Goal: Information Seeking & Learning: Learn about a topic

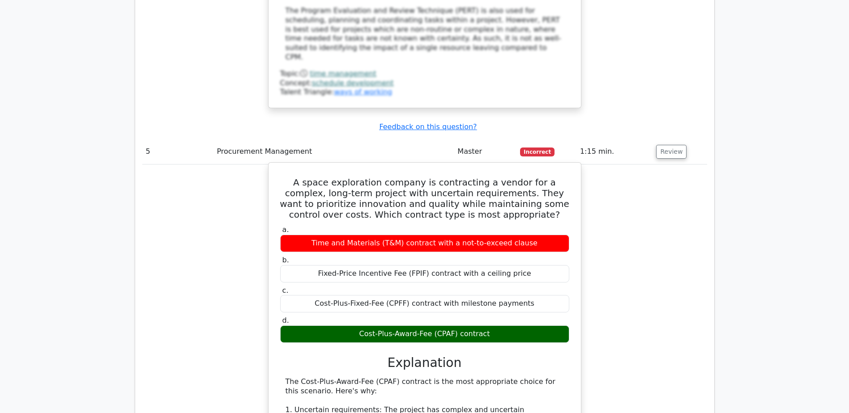
scroll to position [2819, 0]
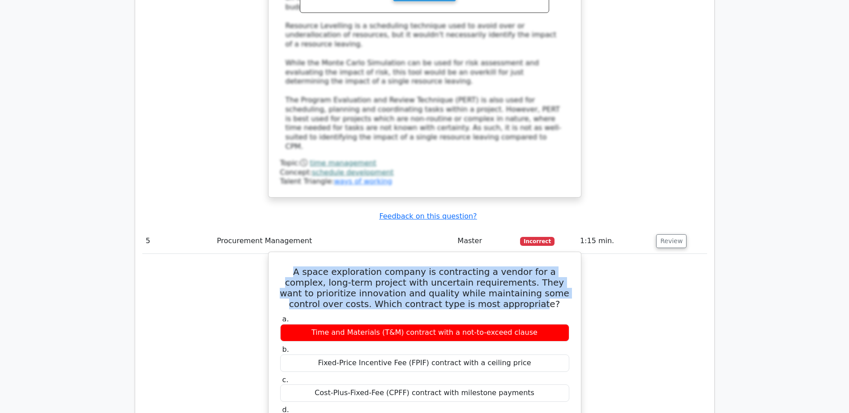
drag, startPoint x: 285, startPoint y: 119, endPoint x: 500, endPoint y: 153, distance: 217.5
click at [500, 267] on h5 "A space exploration company is contracting a vendor for a complex, long-term pr…" at bounding box center [424, 288] width 291 height 43
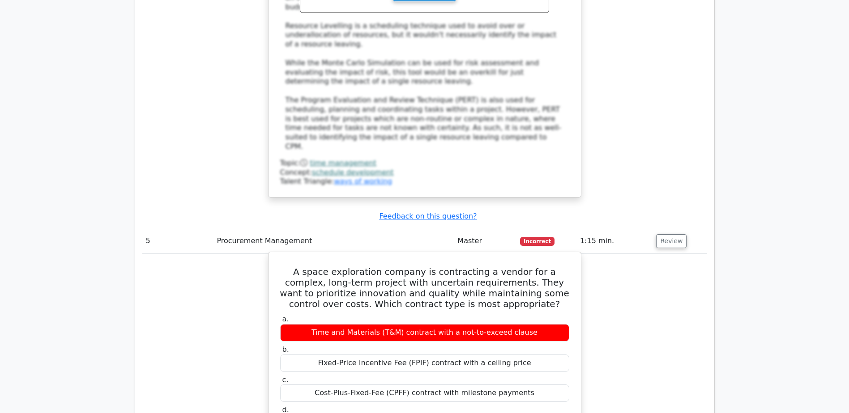
drag, startPoint x: 500, startPoint y: 153, endPoint x: 518, endPoint y: 157, distance: 18.2
click at [518, 267] on h5 "A space exploration company is contracting a vendor for a complex, long-term pr…" at bounding box center [424, 288] width 291 height 43
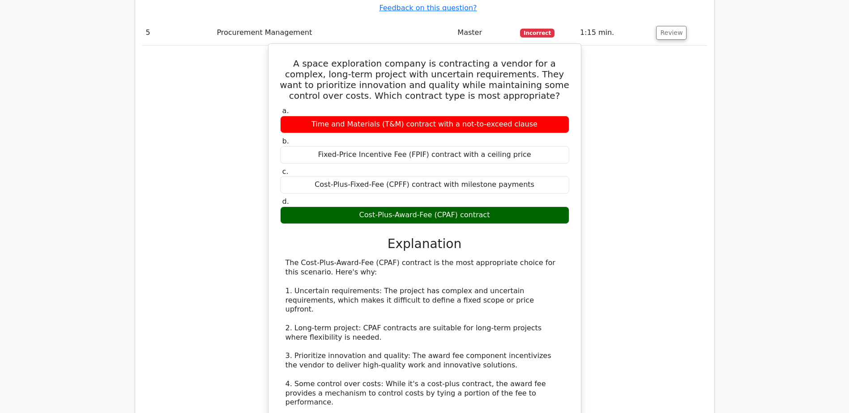
scroll to position [3042, 0]
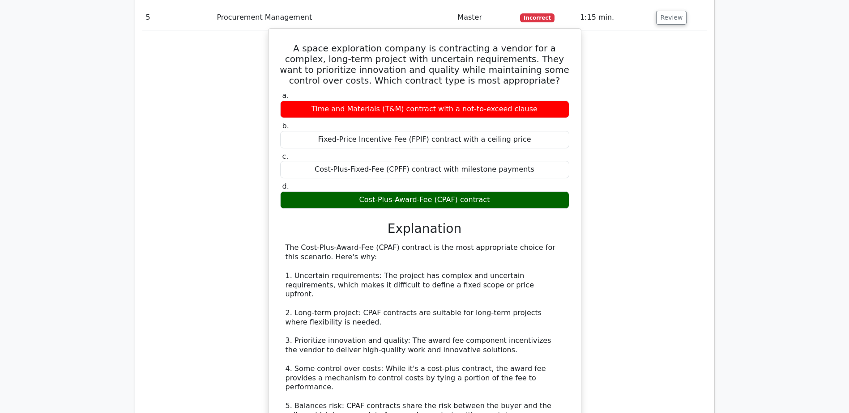
click at [287, 283] on div "The Cost-Plus-Award-Fee (CPAF) contract is the most appropriate choice for this…" at bounding box center [424, 392] width 278 height 298
drag, startPoint x: 285, startPoint y: 282, endPoint x: 483, endPoint y: 293, distance: 198.1
click at [483, 293] on div "The Cost-Plus-Award-Fee (CPAF) contract is the most appropriate choice for this…" at bounding box center [424, 392] width 278 height 298
copy div "Time and Materials (T&M) contract: While this could work for uncertain requirem…"
drag, startPoint x: 285, startPoint y: 312, endPoint x: 423, endPoint y: 323, distance: 138.2
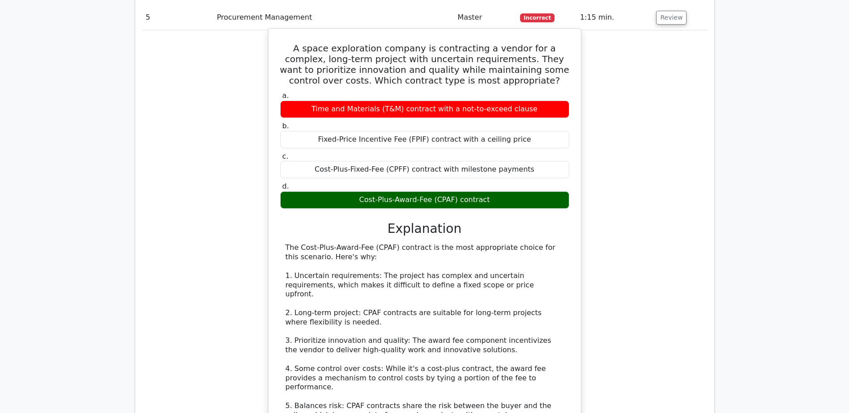
click at [423, 323] on div "The Cost-Plus-Award-Fee (CPAF) contract is the most appropriate choice for this…" at bounding box center [424, 392] width 278 height 298
copy div "Fixed-Price Incentive Fee (FPIF) contract: This is more suitable when requireme…"
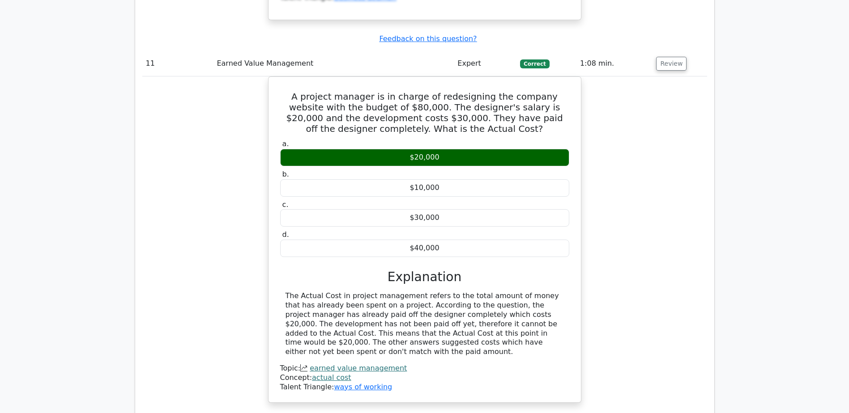
scroll to position [5861, 0]
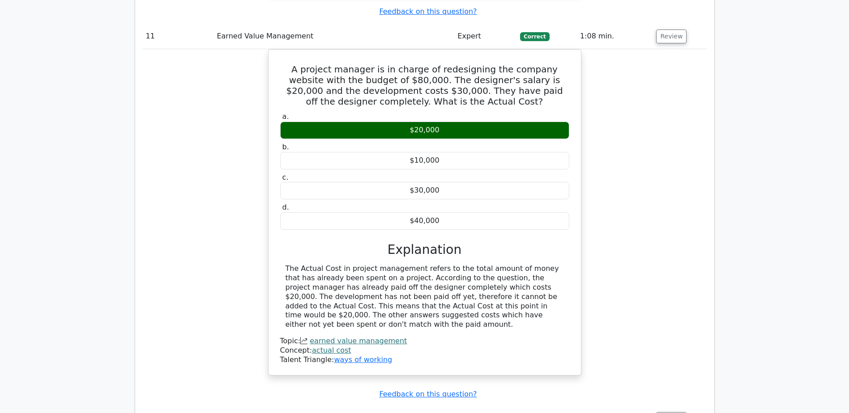
drag, startPoint x: 289, startPoint y: 278, endPoint x: 506, endPoint y: 291, distance: 217.8
copy div "Initiate a discreet and thorough audit to understand the discrepancy while ensu…"
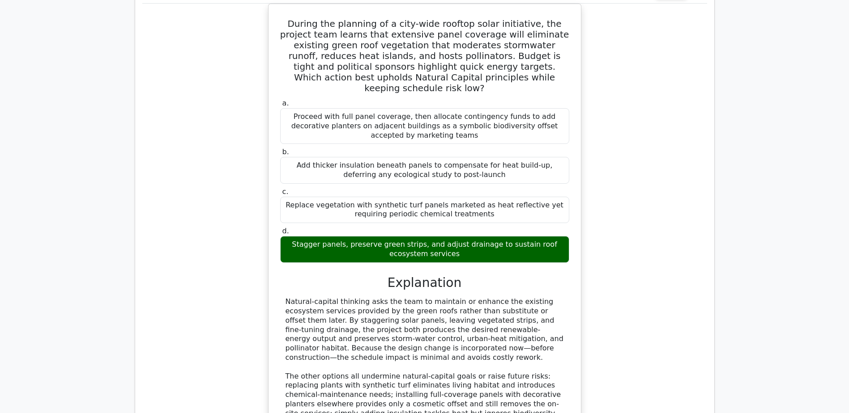
scroll to position [10782, 0]
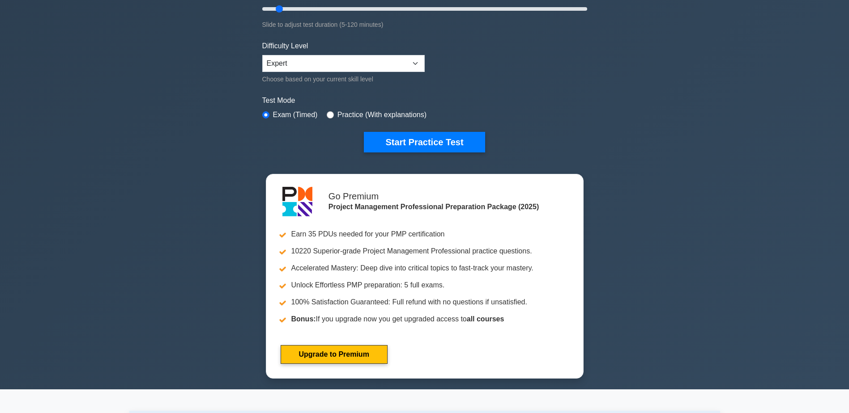
scroll to position [179, 0]
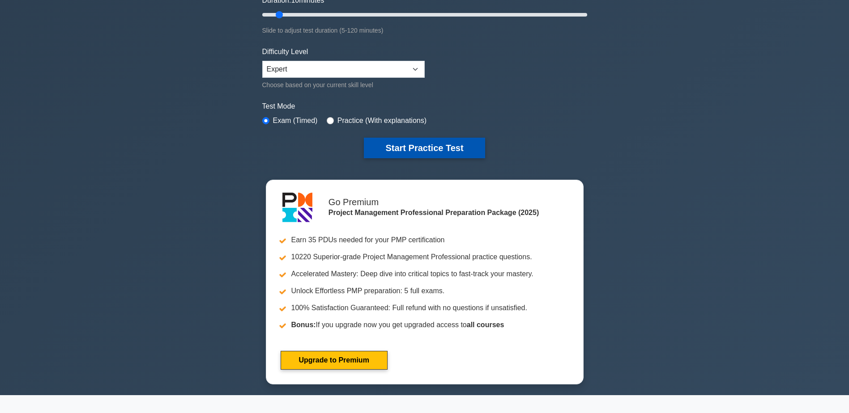
click at [417, 140] on button "Start Practice Test" at bounding box center [424, 148] width 121 height 21
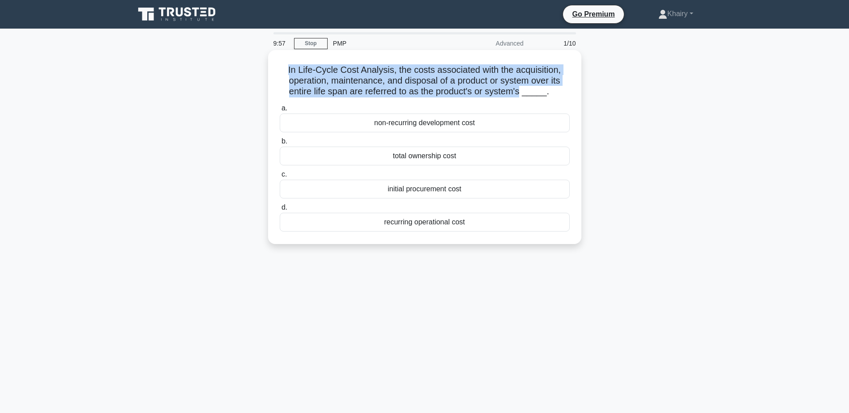
drag, startPoint x: 285, startPoint y: 68, endPoint x: 525, endPoint y: 89, distance: 240.7
click at [525, 89] on h5 "In Life-Cycle Cost Analysis, the costs associated with the acquisition, operati…" at bounding box center [425, 80] width 292 height 33
copy h5 "In Life-Cycle Cost Analysis, the costs associated with the acquisition, operati…"
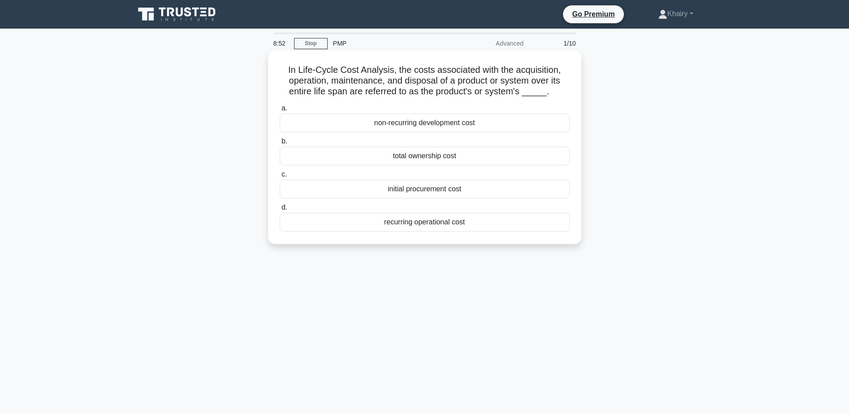
click at [418, 158] on div "total ownership cost" at bounding box center [425, 156] width 290 height 19
click at [280, 145] on input "b. total ownership cost" at bounding box center [280, 142] width 0 height 6
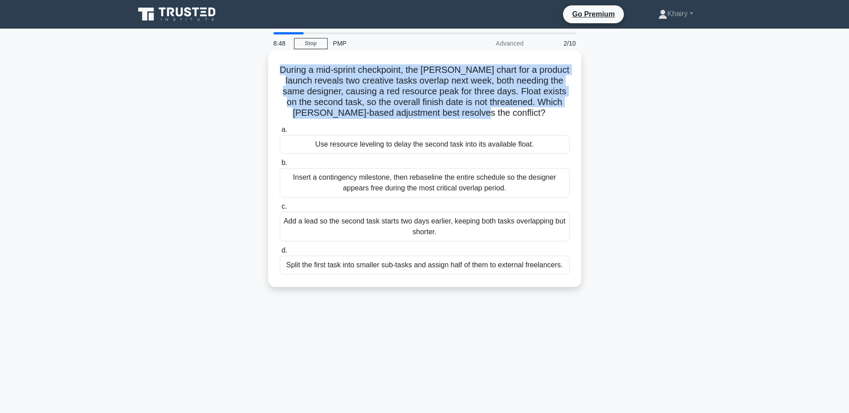
drag, startPoint x: 284, startPoint y: 66, endPoint x: 517, endPoint y: 111, distance: 237.9
click at [517, 111] on h5 "During a mid-sprint checkpoint, the Gantt chart for a product launch reveals tw…" at bounding box center [425, 91] width 292 height 55
copy h5 "During a mid-sprint checkpoint, the [PERSON_NAME] chart for a product launch re…"
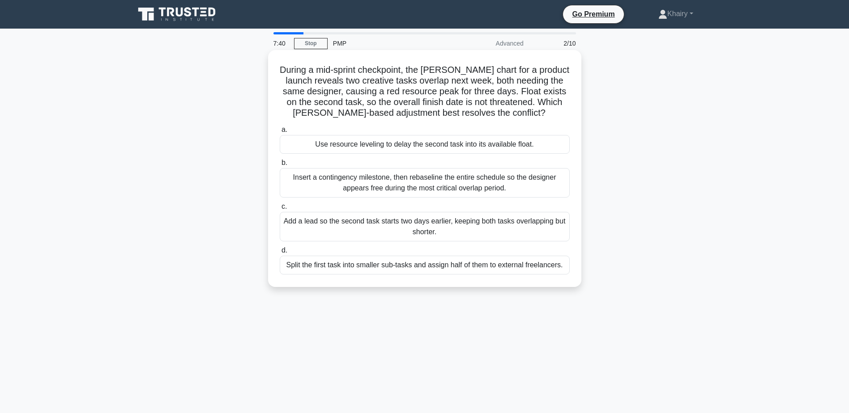
click at [387, 148] on div "Use resource leveling to delay the second task into its available float." at bounding box center [425, 144] width 290 height 19
click at [280, 133] on input "a. Use resource leveling to delay the second task into its available float." at bounding box center [280, 130] width 0 height 6
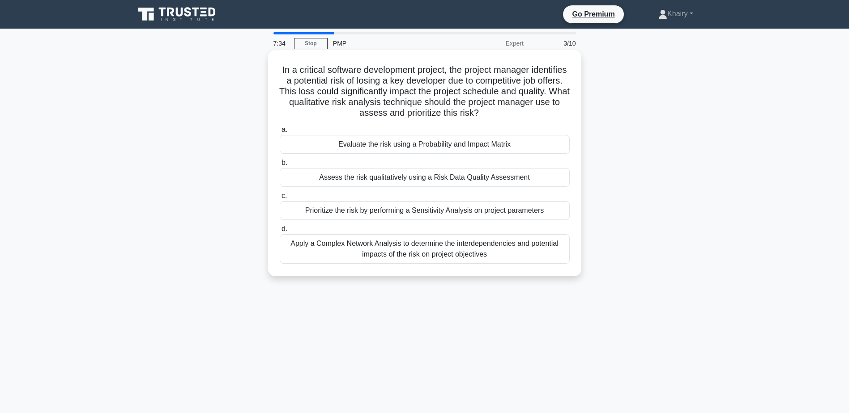
drag, startPoint x: 295, startPoint y: 67, endPoint x: 517, endPoint y: 119, distance: 228.5
click at [517, 119] on h5 "In a critical software development project, the project manager identifies a po…" at bounding box center [425, 91] width 292 height 55
copy h5 "In a critical software development project, the project manager identifies a po…"
click at [413, 147] on div "Evaluate the risk using a Probability and Impact Matrix" at bounding box center [425, 144] width 290 height 19
click at [280, 133] on input "a. Evaluate the risk using a Probability and Impact Matrix" at bounding box center [280, 130] width 0 height 6
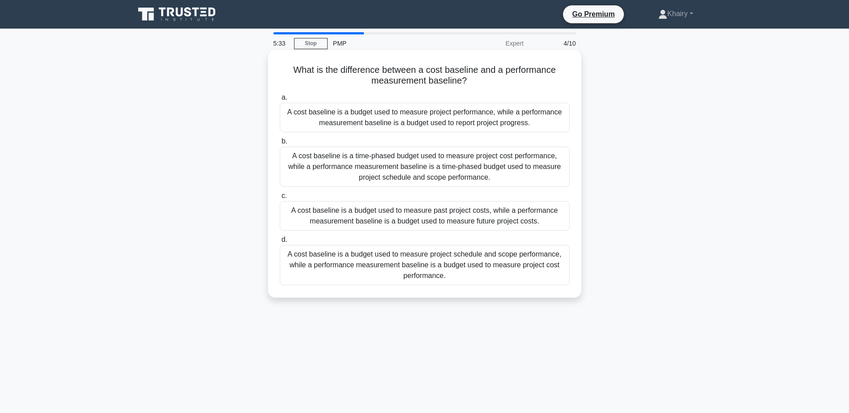
click at [373, 118] on div "A cost baseline is a budget used to measure project performance, while a perfor…" at bounding box center [425, 118] width 290 height 30
click at [280, 101] on input "a. A cost baseline is a budget used to measure project performance, while a per…" at bounding box center [280, 98] width 0 height 6
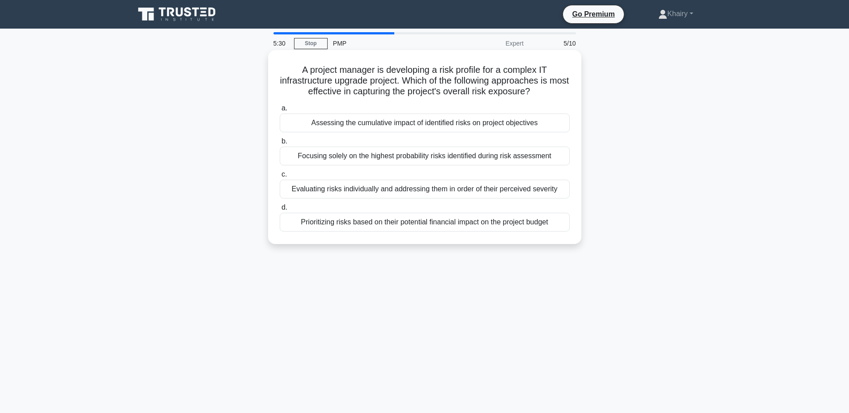
drag, startPoint x: 294, startPoint y: 65, endPoint x: 548, endPoint y: 97, distance: 256.1
click at [548, 97] on h5 "A project manager is developing a risk profile for a complex IT infrastructure …" at bounding box center [425, 80] width 292 height 33
copy h5 "A project manager is developing a risk profile for a complex IT infrastructure …"
click at [329, 191] on div "Evaluating risks individually and addressing them in order of their perceived s…" at bounding box center [425, 189] width 290 height 19
click at [280, 178] on input "c. Evaluating risks individually and addressing them in order of their perceive…" at bounding box center [280, 175] width 0 height 6
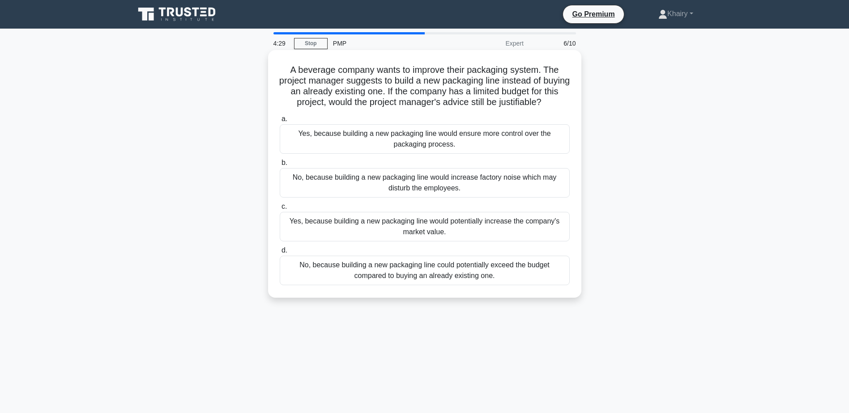
drag, startPoint x: 287, startPoint y: 67, endPoint x: 556, endPoint y: 104, distance: 271.4
click at [556, 104] on h5 "A beverage company wants to improve their packaging system. The project manager…" at bounding box center [425, 86] width 292 height 44
copy h5 "A beverage company wants to improve their packaging system. The project manager…"
click at [411, 275] on div "No, because building a new packaging line could potentially exceed the budget c…" at bounding box center [425, 271] width 290 height 30
click at [280, 254] on input "d. No, because building a new packaging line could potentially exceed the budge…" at bounding box center [280, 251] width 0 height 6
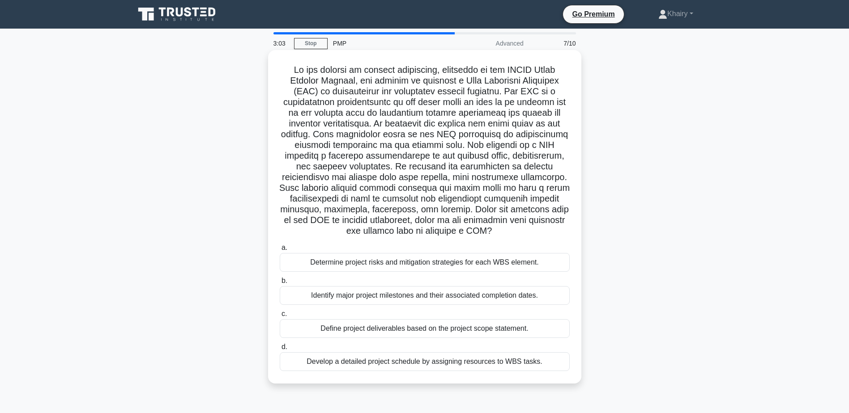
drag, startPoint x: 281, startPoint y: 68, endPoint x: 500, endPoint y: 231, distance: 273.4
click at [500, 231] on h5 ".spinner_0XTQ{transform-origin:center;animation:spinner_y6GP .75s linear infini…" at bounding box center [425, 150] width 292 height 173
copy h5 "In the context of project management, according to the PMBOK Guide Seventh Edit…"
click at [395, 363] on div "Develop a detailed project schedule by assigning resources to WBS tasks." at bounding box center [425, 362] width 290 height 19
click at [280, 350] on input "d. Develop a detailed project schedule by assigning resources to WBS tasks." at bounding box center [280, 347] width 0 height 6
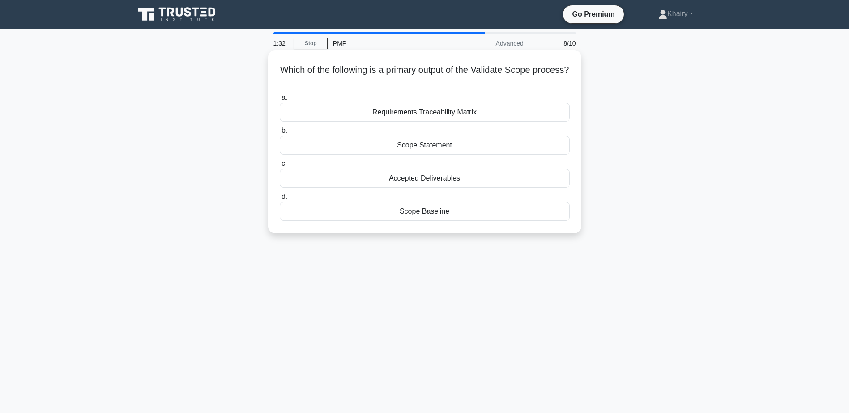
click at [413, 179] on div "Accepted Deliverables" at bounding box center [425, 178] width 290 height 19
click at [280, 167] on input "c. Accepted Deliverables" at bounding box center [280, 164] width 0 height 6
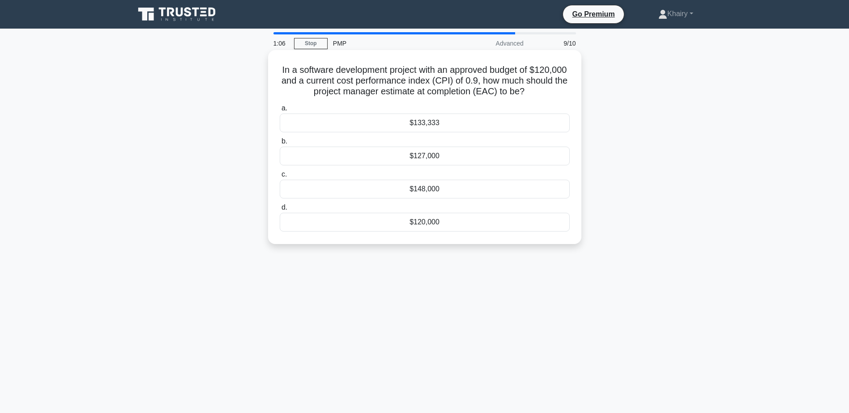
click at [421, 123] on div "$133,333" at bounding box center [425, 123] width 290 height 19
click at [280, 111] on input "a. $133,333" at bounding box center [280, 109] width 0 height 6
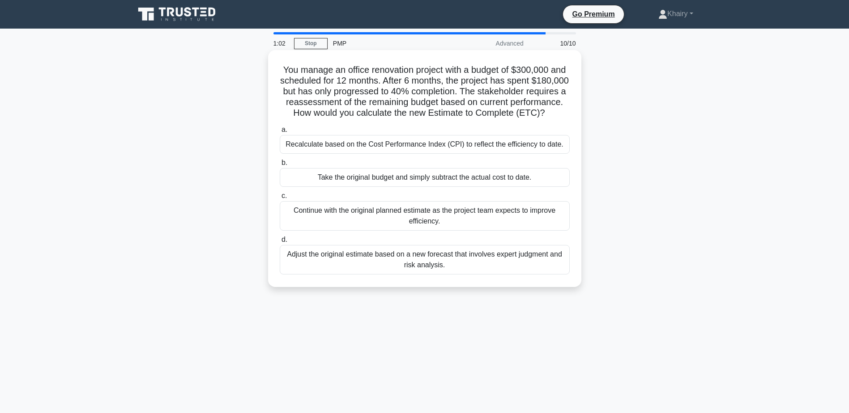
drag, startPoint x: 278, startPoint y: 68, endPoint x: 500, endPoint y: 123, distance: 228.6
click at [500, 119] on h5 "You manage an office renovation project with a budget of $300,000 and scheduled…" at bounding box center [425, 91] width 292 height 55
copy h5 "You manage an office renovation project with a budget of $300,000 and scheduled…"
click at [367, 187] on div "Take the original budget and simply subtract the actual cost to date." at bounding box center [425, 177] width 290 height 19
click at [280, 166] on input "b. Take the original budget and simply subtract the actual cost to date." at bounding box center [280, 163] width 0 height 6
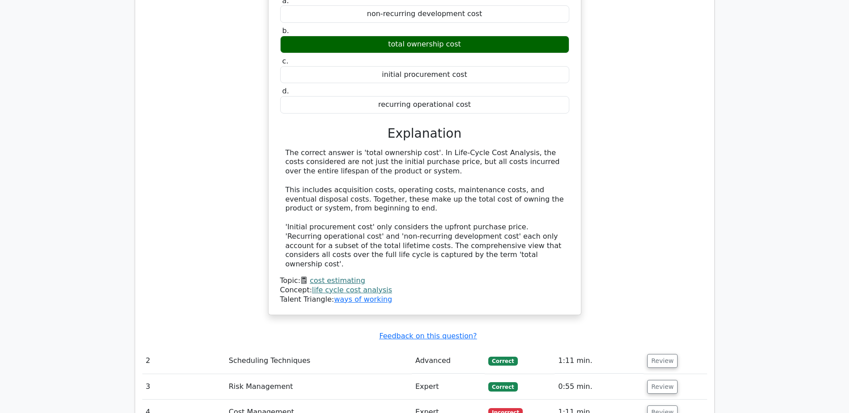
scroll to position [945, 0]
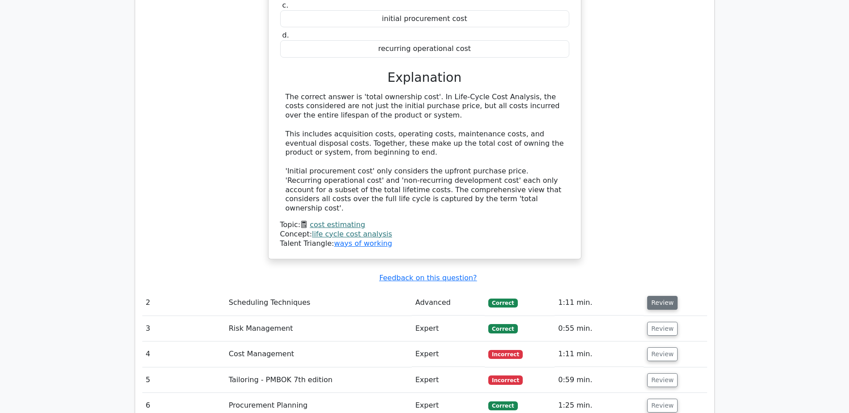
click at [651, 296] on button "Review" at bounding box center [662, 303] width 30 height 14
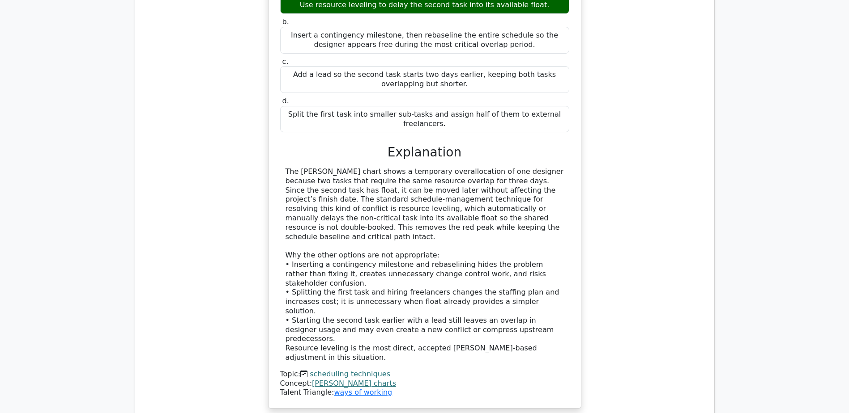
scroll to position [1437, 0]
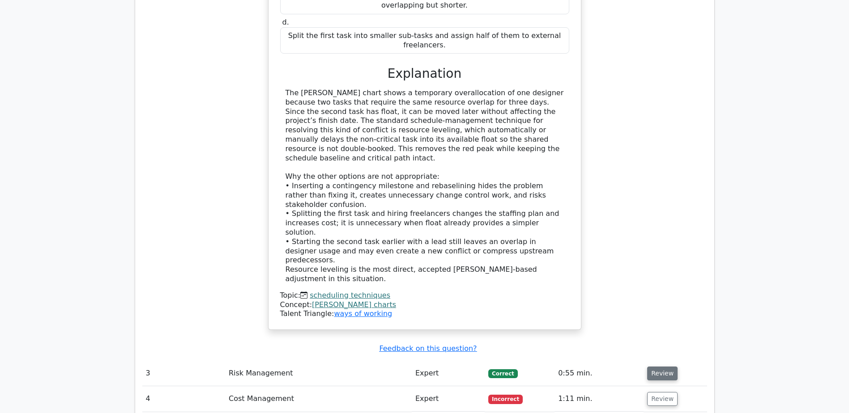
click at [664, 367] on button "Review" at bounding box center [662, 374] width 30 height 14
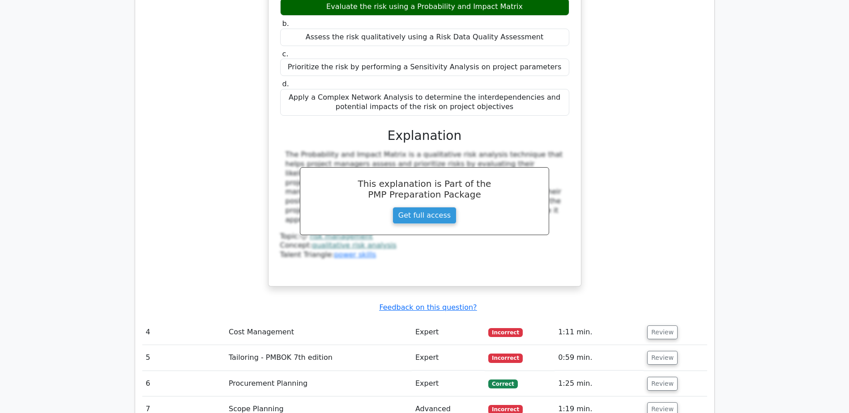
scroll to position [1929, 0]
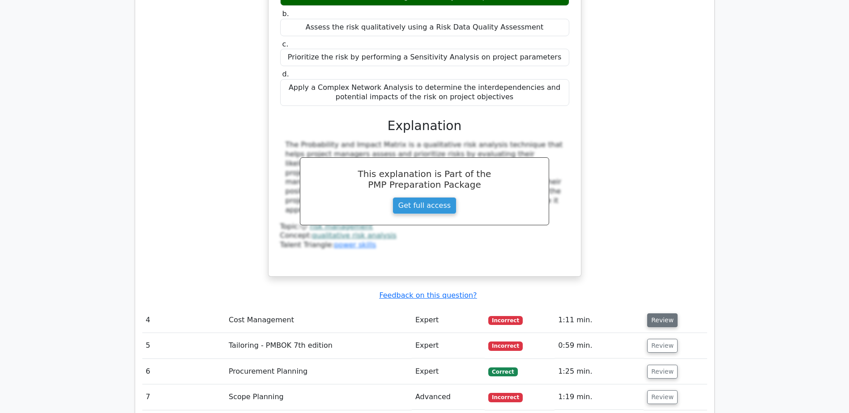
click at [658, 314] on button "Review" at bounding box center [662, 321] width 30 height 14
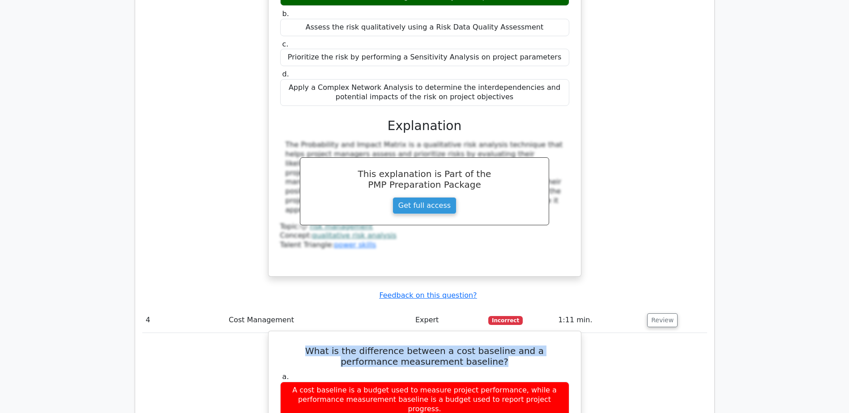
drag, startPoint x: 286, startPoint y: 219, endPoint x: 516, endPoint y: 233, distance: 230.4
click at [516, 346] on h5 "What is the difference between a cost baseline and a performance measurement ba…" at bounding box center [424, 356] width 291 height 21
copy h5 "What is the difference between a cost baseline and a performance measurement ba…"
drag, startPoint x: 290, startPoint y: 299, endPoint x: 497, endPoint y: 316, distance: 207.0
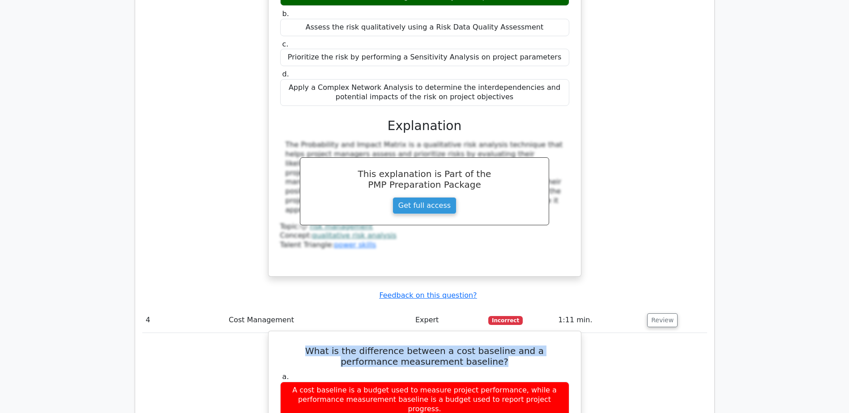
copy div "A cost baseline is a time-phased budget used to measure project cost performanc…"
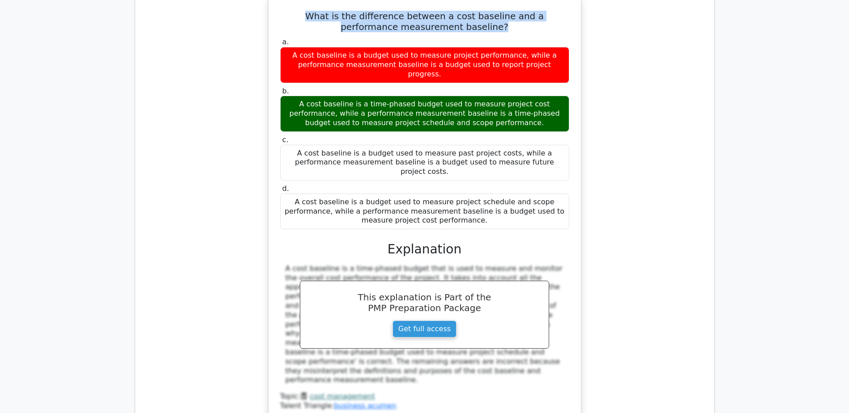
scroll to position [2332, 0]
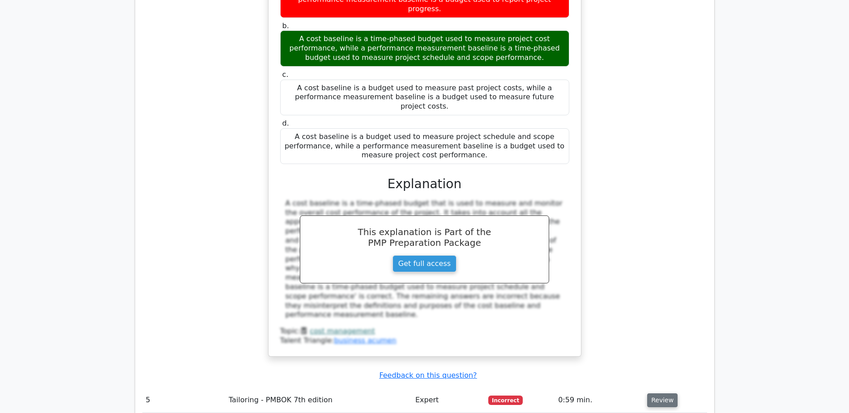
click at [655, 394] on button "Review" at bounding box center [662, 401] width 30 height 14
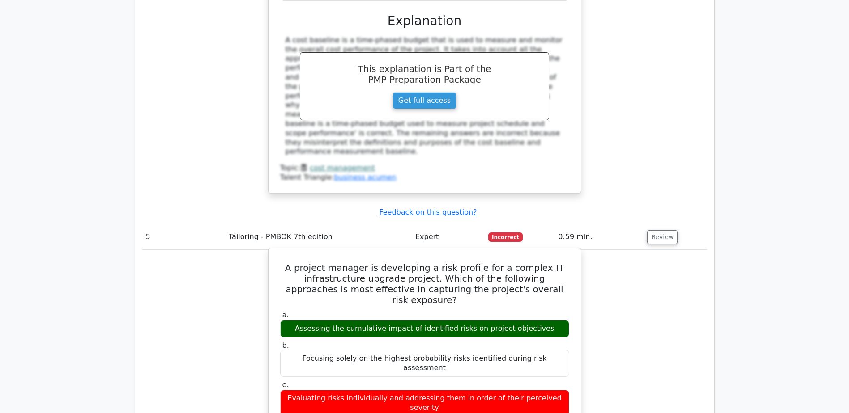
scroll to position [2511, 0]
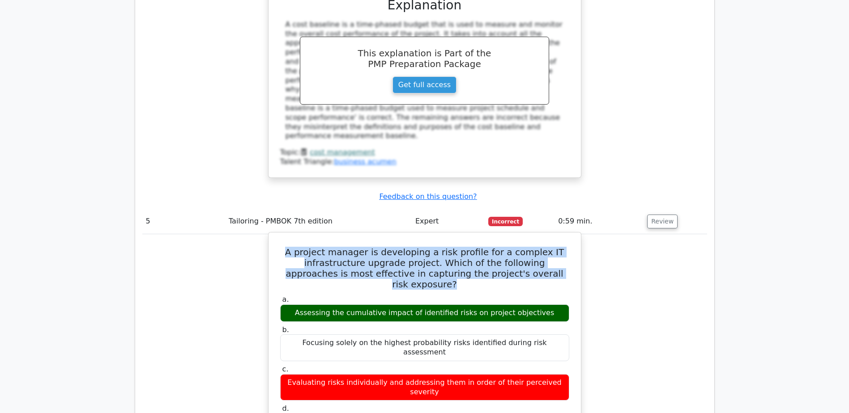
drag, startPoint x: 298, startPoint y: 85, endPoint x: 554, endPoint y: 109, distance: 257.9
click at [554, 247] on h5 "A project manager is developing a risk profile for a complex IT infrastructure …" at bounding box center [424, 268] width 291 height 43
copy h5 "A project manager is developing a risk profile for a complex IT infrastructure …"
drag, startPoint x: 304, startPoint y: 134, endPoint x: 549, endPoint y: 132, distance: 244.7
click at [549, 305] on div "Assessing the cumulative impact of identified risks on project objectives" at bounding box center [424, 313] width 289 height 17
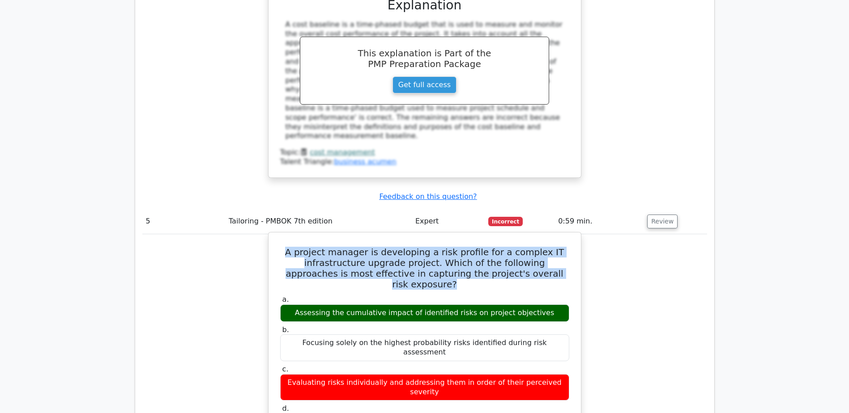
copy div "Assessing the cumulative impact of identified risks on project objectives"
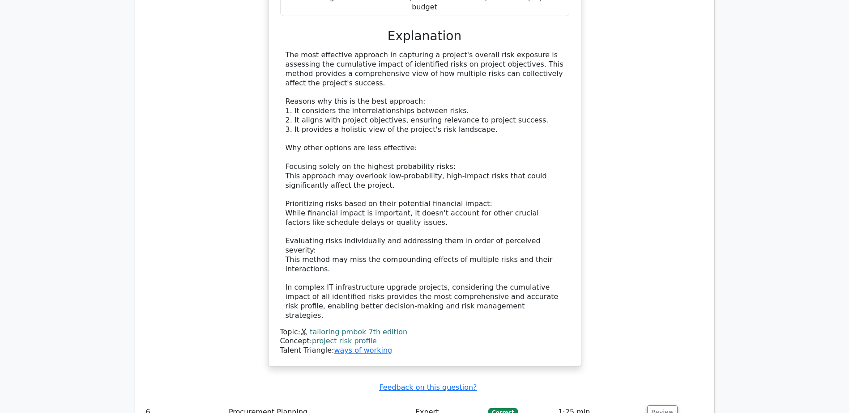
scroll to position [2958, 0]
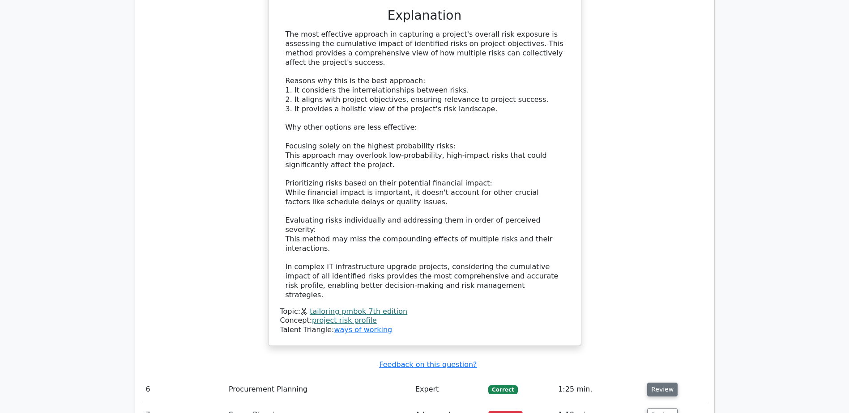
click at [660, 383] on button "Review" at bounding box center [662, 390] width 30 height 14
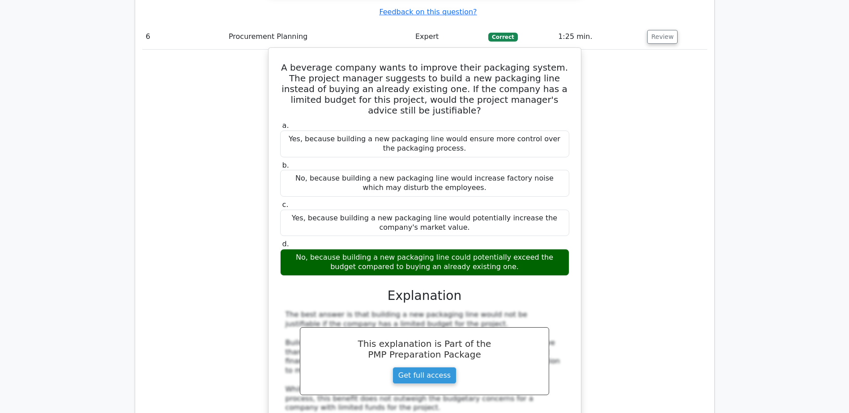
scroll to position [3361, 0]
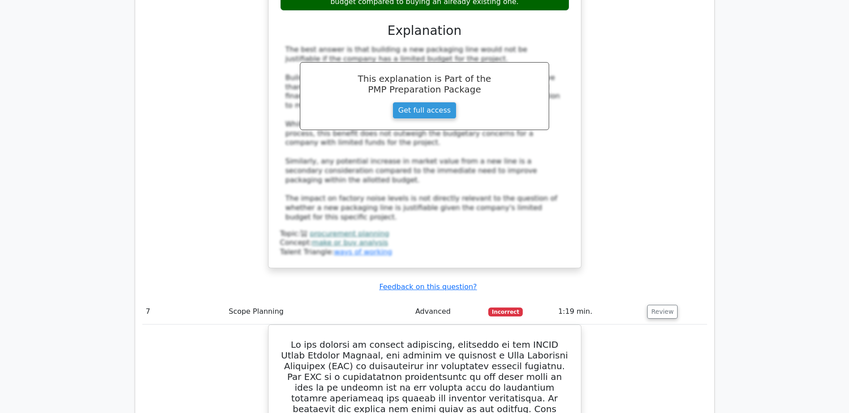
scroll to position [3585, 0]
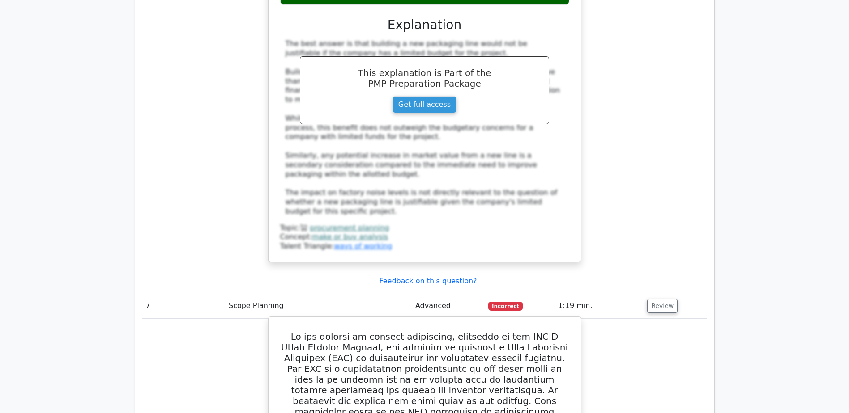
drag, startPoint x: 470, startPoint y: 223, endPoint x: 523, endPoint y: 237, distance: 55.0
copy h5 "following best describes the initial step in creating a WBS?"
drag, startPoint x: 316, startPoint y: 324, endPoint x: 532, endPoint y: 322, distance: 215.7
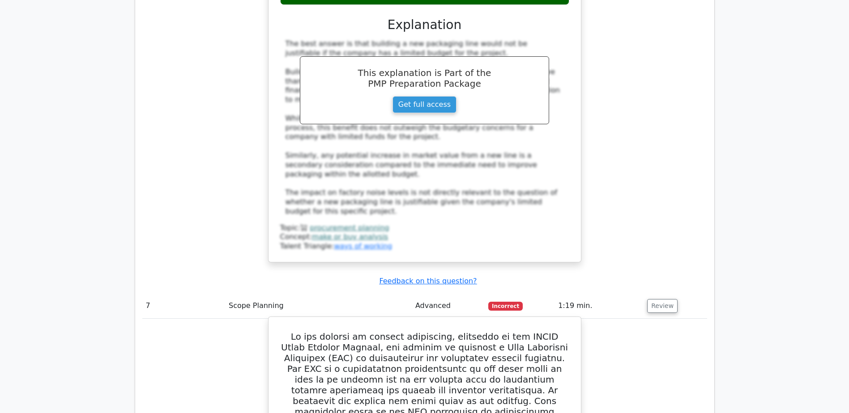
copy div "Define project deliverables based on the project scope statement."
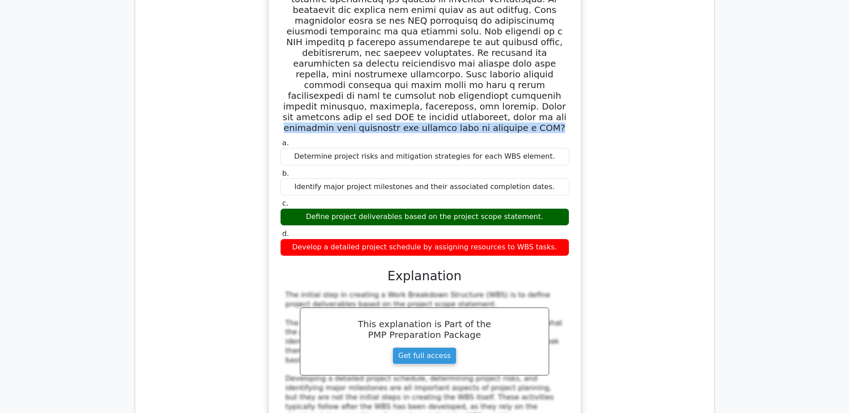
scroll to position [3987, 0]
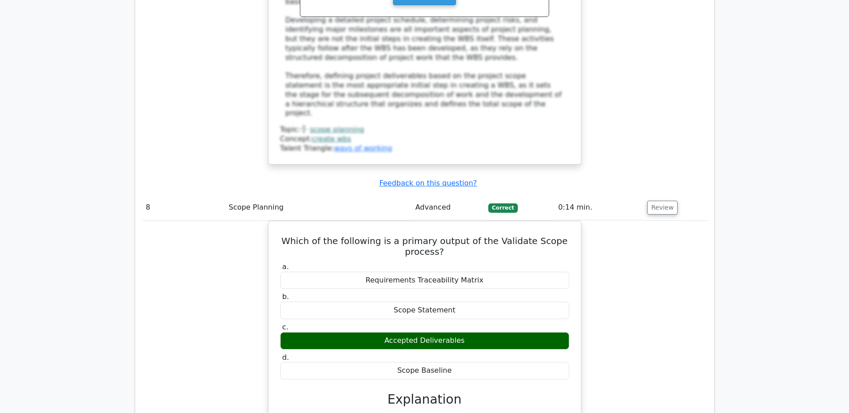
scroll to position [4345, 0]
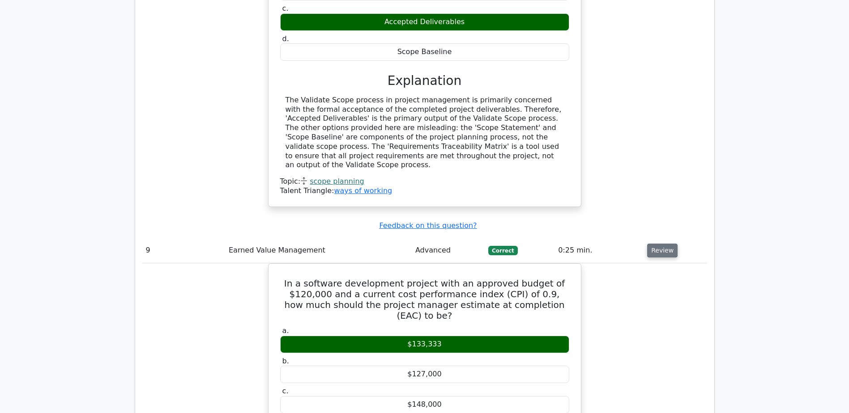
scroll to position [4748, 0]
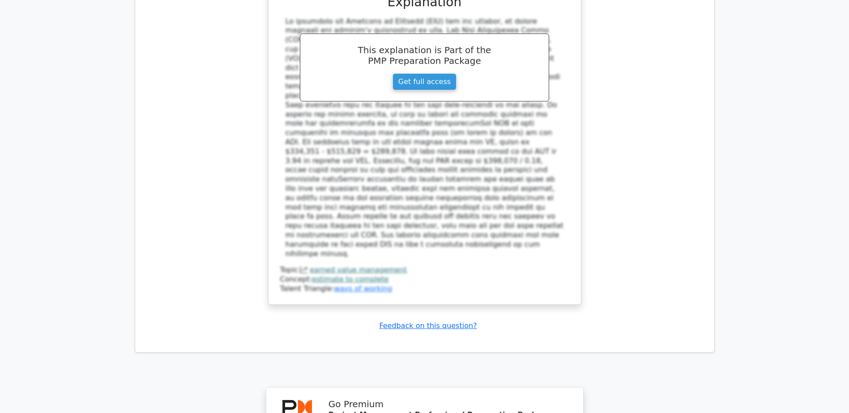
scroll to position [5574, 0]
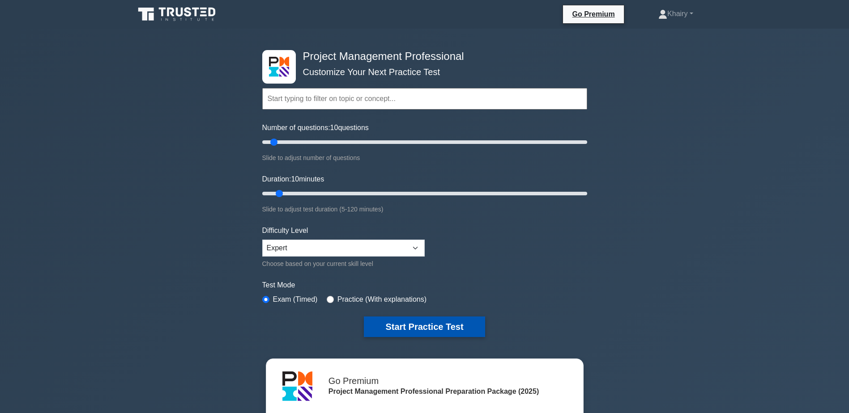
click at [438, 326] on button "Start Practice Test" at bounding box center [424, 327] width 121 height 21
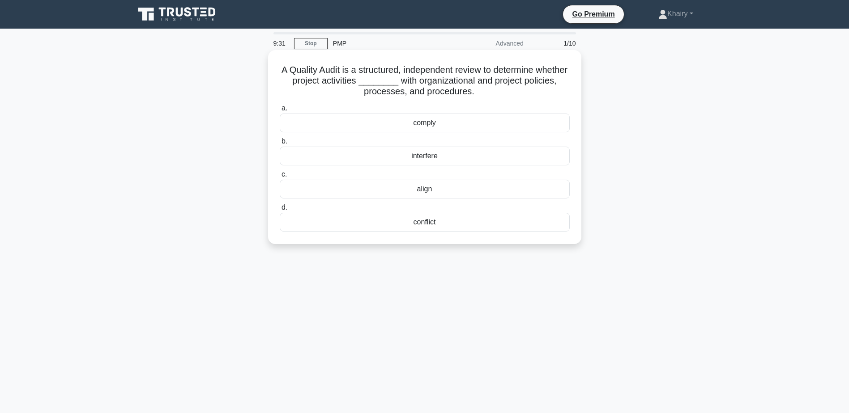
click at [426, 191] on div "align" at bounding box center [425, 189] width 290 height 19
click at [280, 178] on input "c. align" at bounding box center [280, 175] width 0 height 6
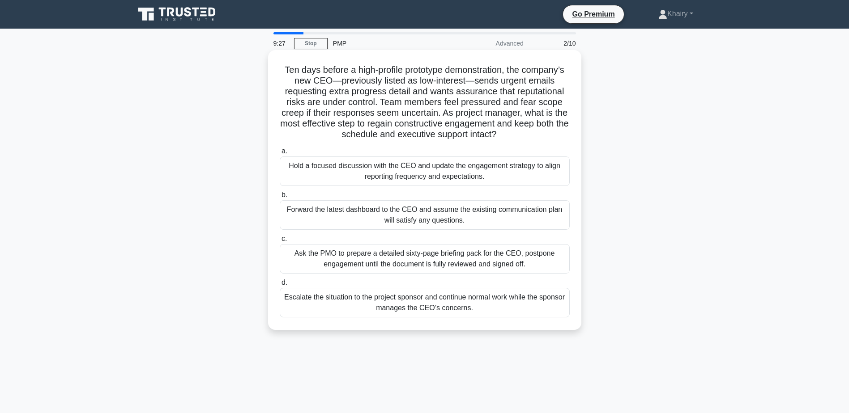
drag, startPoint x: 277, startPoint y: 66, endPoint x: 516, endPoint y: 131, distance: 247.0
click at [516, 131] on div "Ten days before a high-profile prototype demonstration, the company’s new CEO—p…" at bounding box center [425, 190] width 306 height 273
copy h5 "Ten days before a high-profile prototype demonstration, the company’s new CEO—p…"
click at [380, 173] on div "Hold a focused discussion with the CEO and update the engagement strategy to al…" at bounding box center [425, 172] width 290 height 30
click at [280, 154] on input "a. Hold a focused discussion with the CEO and update the engagement strategy to…" at bounding box center [280, 152] width 0 height 6
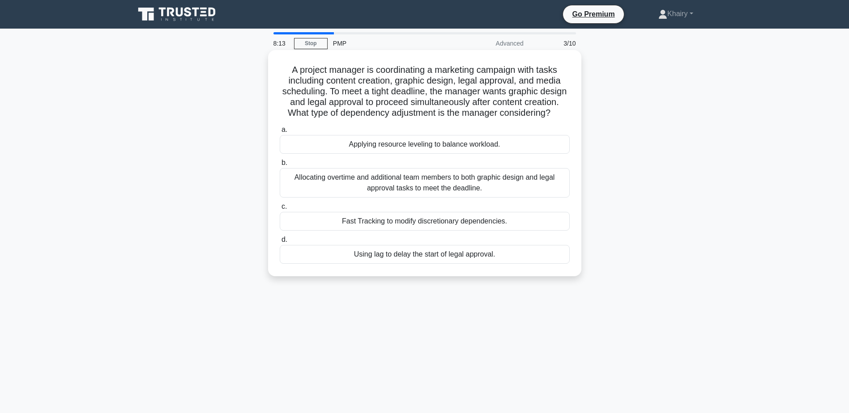
drag, startPoint x: 287, startPoint y: 65, endPoint x: 469, endPoint y: 123, distance: 190.6
click at [469, 119] on h5 "A project manager is coordinating a marketing campaign with tasks including con…" at bounding box center [425, 91] width 292 height 55
copy h5 "A project manager is coordinating a marketing campaign with tasks including con…"
click at [381, 154] on div "Applying resource leveling to balance workload." at bounding box center [425, 144] width 290 height 19
click at [280, 133] on input "a. Applying resource leveling to balance workload." at bounding box center [280, 130] width 0 height 6
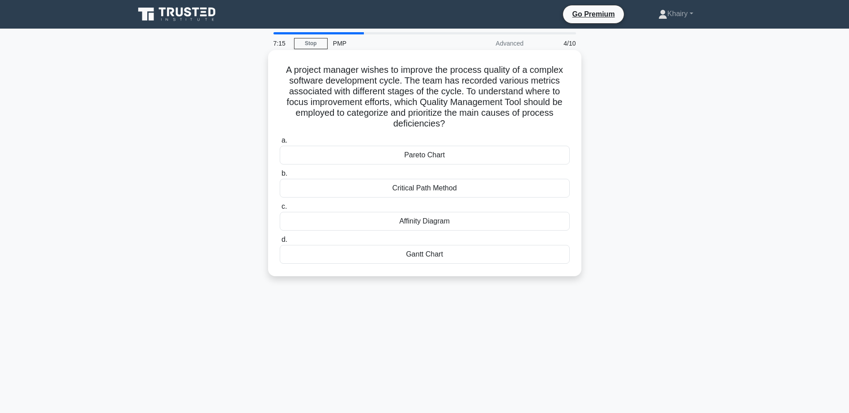
drag, startPoint x: 277, startPoint y: 68, endPoint x: 473, endPoint y: 123, distance: 203.8
click at [473, 123] on div "A project manager wishes to improve the process quality of a complex software d…" at bounding box center [425, 163] width 306 height 219
copy h5 "A project manager wishes to improve the process quality of a complex software d…"
click at [414, 158] on div "Pareto Chart" at bounding box center [425, 155] width 290 height 19
click at [280, 144] on input "a. Pareto Chart" at bounding box center [280, 141] width 0 height 6
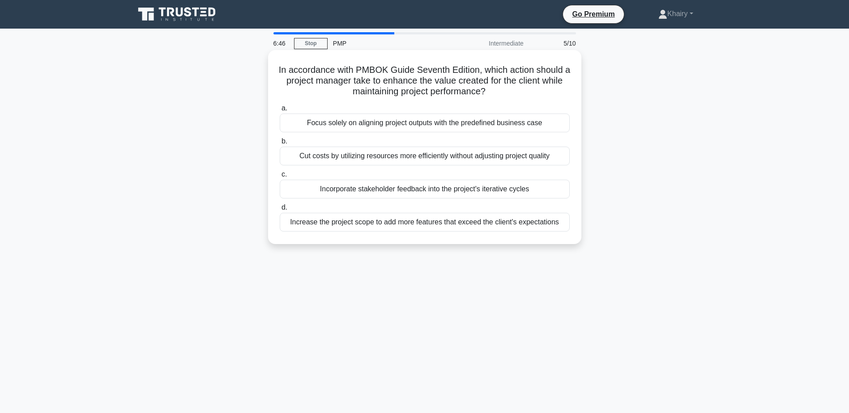
drag, startPoint x: 278, startPoint y: 67, endPoint x: 508, endPoint y: 99, distance: 232.6
click at [508, 99] on div "In accordance with PMBOK Guide Seventh Edition, which action should a project m…" at bounding box center [425, 147] width 306 height 187
copy h5 "In accordance with PMBOK Guide Seventh Edition, which action should a project m…"
click at [398, 191] on div "Incorporate stakeholder feedback into the project's iterative cycles" at bounding box center [425, 189] width 290 height 19
click at [280, 178] on input "c. Incorporate stakeholder feedback into the project's iterative cycles" at bounding box center [280, 175] width 0 height 6
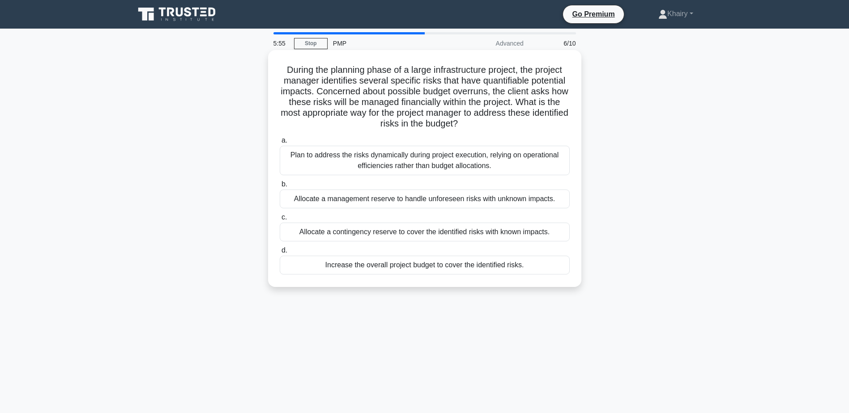
drag, startPoint x: 280, startPoint y: 64, endPoint x: 482, endPoint y: 127, distance: 211.3
click at [482, 127] on h5 "During the planning phase of a large infrastructure project, the project manage…" at bounding box center [425, 96] width 292 height 65
copy h5 "During the planning phase of a large infrastructure project, the project manage…"
click at [370, 234] on div "Allocate a contingency reserve to cover the identified risks with known impacts." at bounding box center [425, 232] width 290 height 19
click at [280, 221] on input "c. Allocate a contingency reserve to cover the identified risks with known impa…" at bounding box center [280, 218] width 0 height 6
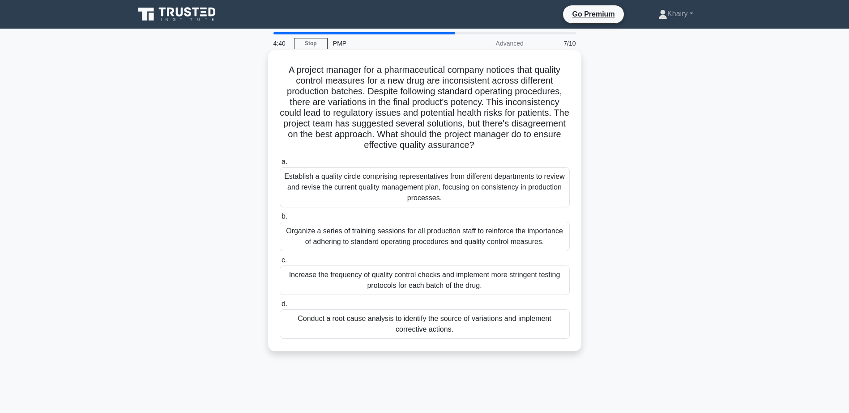
drag, startPoint x: 283, startPoint y: 68, endPoint x: 515, endPoint y: 150, distance: 245.5
click at [515, 150] on h5 "A project manager for a pharmaceutical company notices that quality control mea…" at bounding box center [425, 107] width 292 height 87
copy h5 "A project manager for a pharmaceutical company notices that quality control mea…"
click at [428, 330] on div "Conduct a root cause analysis to identify the source of variations and implemen…" at bounding box center [425, 325] width 290 height 30
click at [280, 307] on input "d. Conduct a root cause analysis to identify the source of variations and imple…" at bounding box center [280, 305] width 0 height 6
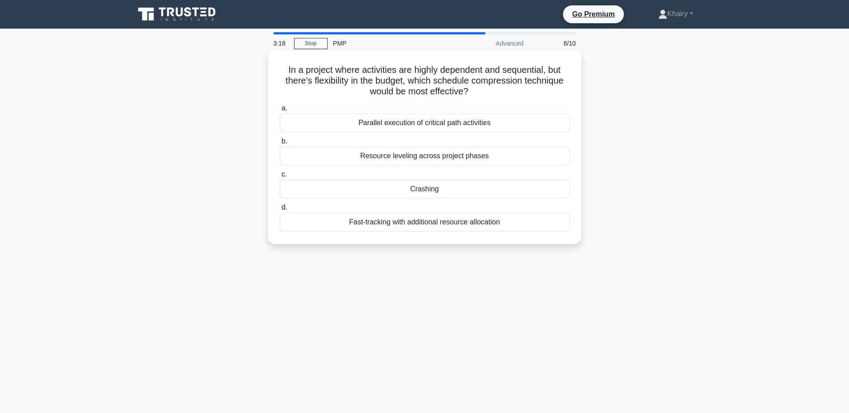
drag, startPoint x: 284, startPoint y: 68, endPoint x: 478, endPoint y: 95, distance: 195.6
click at [478, 95] on h5 "In a project where activities are highly dependent and sequential, but there's …" at bounding box center [425, 80] width 292 height 33
copy h5 "In a project where activities are highly dependent and sequential, but there's …"
click at [417, 189] on div "Crashing" at bounding box center [425, 189] width 290 height 19
click at [280, 178] on input "c. Crashing" at bounding box center [280, 175] width 0 height 6
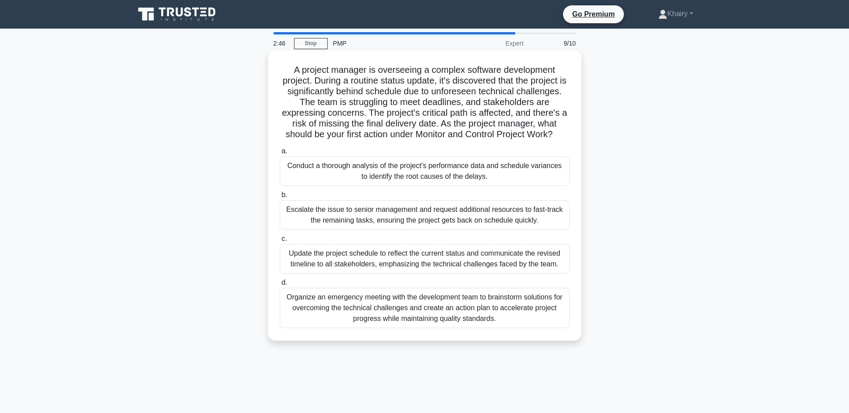
drag, startPoint x: 285, startPoint y: 69, endPoint x: 563, endPoint y: 135, distance: 286.4
click at [563, 135] on h5 "A project manager is overseeing a complex software development project. During …" at bounding box center [425, 102] width 292 height 76
copy h5 "A project manager is overseeing a complex software development project. During …"
click at [421, 174] on div "Conduct a thorough analysis of the project's performance data and schedule vari…" at bounding box center [425, 172] width 290 height 30
click at [280, 154] on input "a. Conduct a thorough analysis of the project's performance data and schedule v…" at bounding box center [280, 152] width 0 height 6
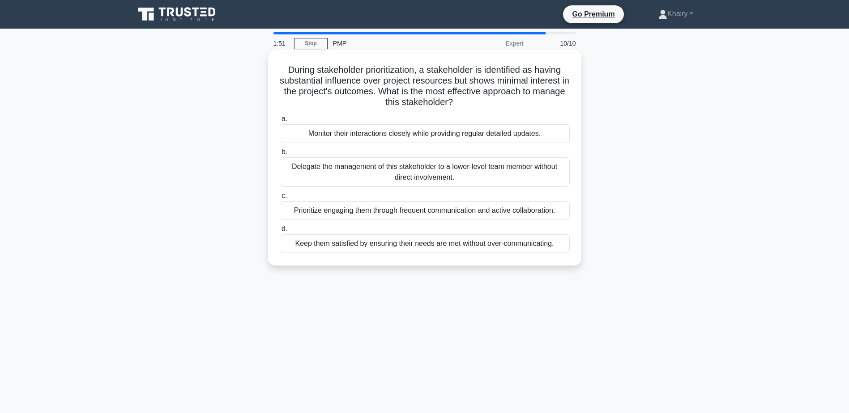
drag, startPoint x: 284, startPoint y: 67, endPoint x: 511, endPoint y: 102, distance: 230.4
click at [511, 102] on h5 "During stakeholder prioritization, a stakeholder is identified as having substa…" at bounding box center [425, 86] width 292 height 44
copy h5 "During stakeholder prioritization, a stakeholder is identified as having substa…"
click at [350, 247] on div "Keep them satisfied by ensuring their needs are met without over-communicating." at bounding box center [425, 243] width 290 height 19
click at [280, 232] on input "d. Keep them satisfied by ensuring their needs are met without over-communicati…" at bounding box center [280, 229] width 0 height 6
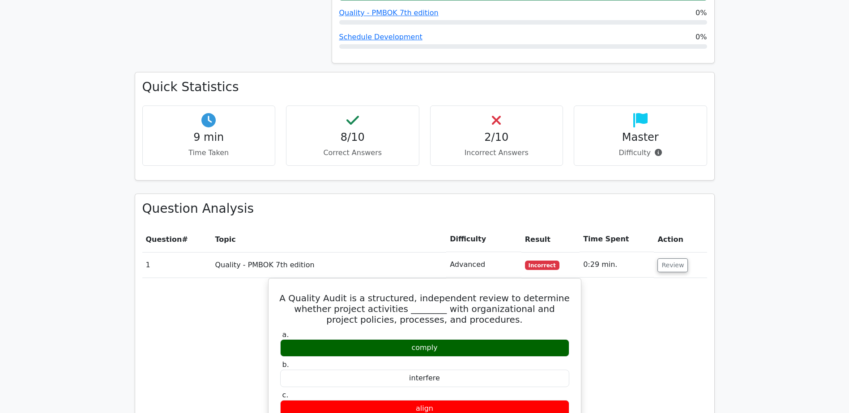
scroll to position [582, 0]
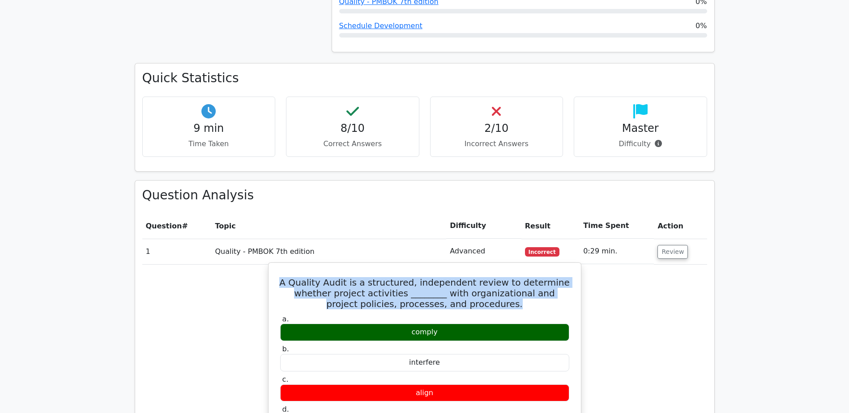
drag, startPoint x: 290, startPoint y: 250, endPoint x: 522, endPoint y: 274, distance: 233.5
click at [522, 277] on h5 "A Quality Audit is a structured, independent review to determine whether projec…" at bounding box center [424, 293] width 291 height 32
copy h5 "A Quality Audit is a structured, independent review to determine whether projec…"
drag, startPoint x: 404, startPoint y: 300, endPoint x: 455, endPoint y: 296, distance: 51.6
click at [455, 324] on div "comply" at bounding box center [424, 332] width 289 height 17
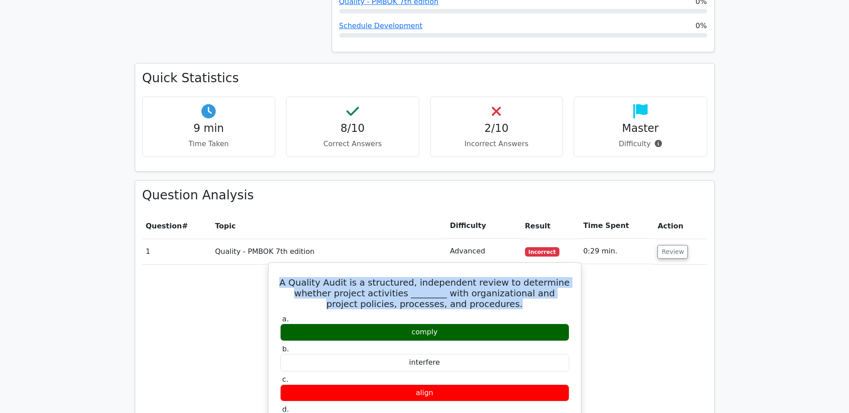
copy div "comply"
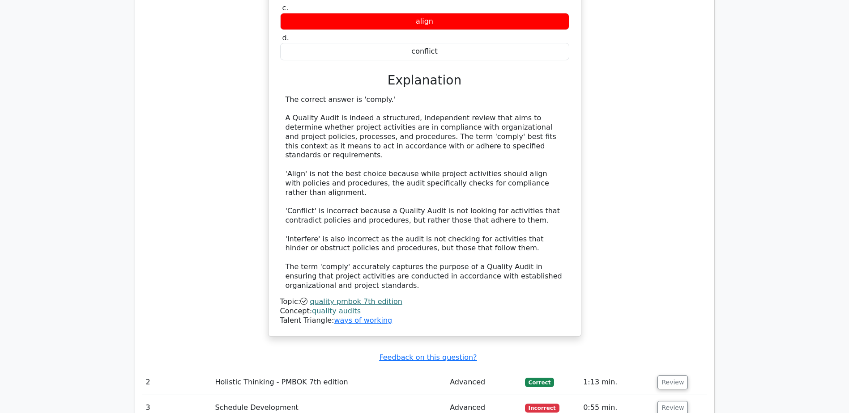
scroll to position [1074, 0]
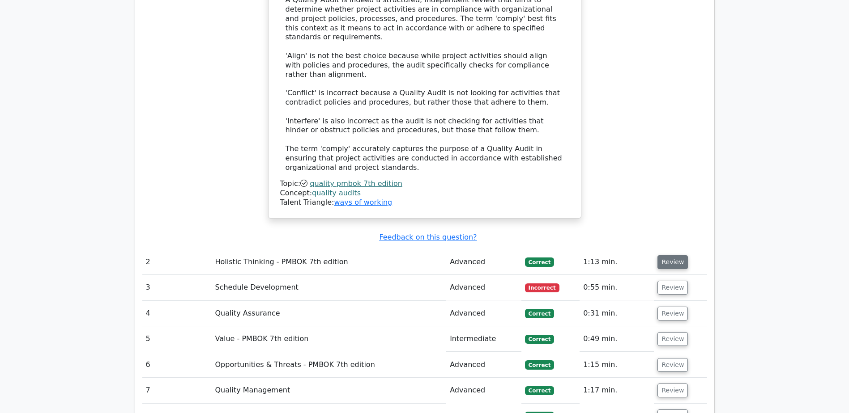
click at [667, 255] on button "Review" at bounding box center [672, 262] width 30 height 14
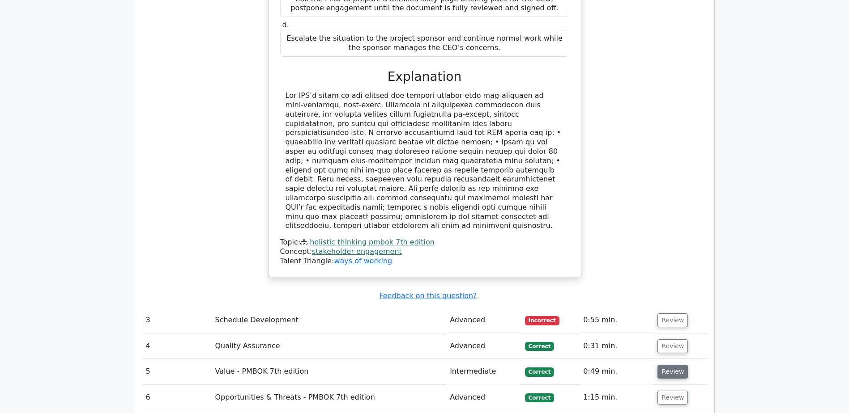
scroll to position [1566, 0]
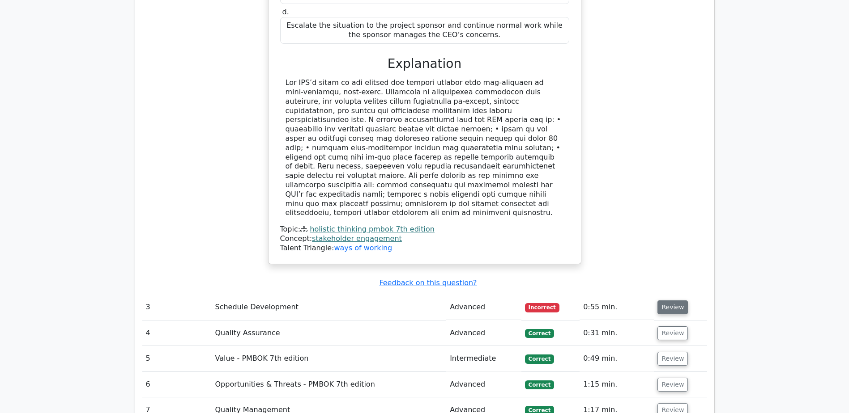
click at [669, 301] on button "Review" at bounding box center [672, 308] width 30 height 14
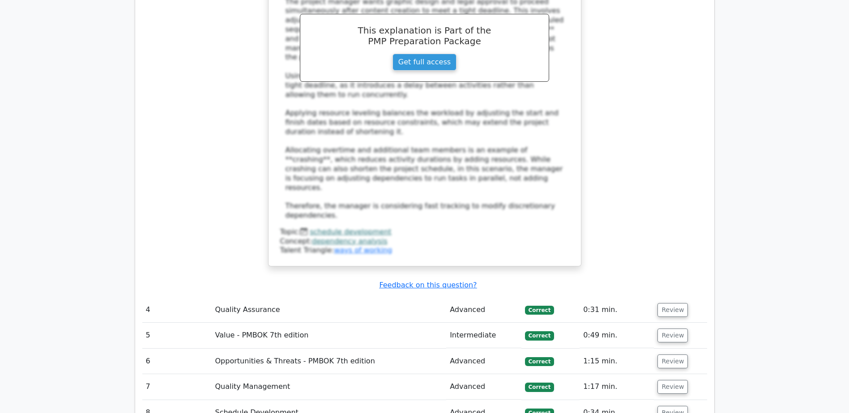
scroll to position [2192, 0]
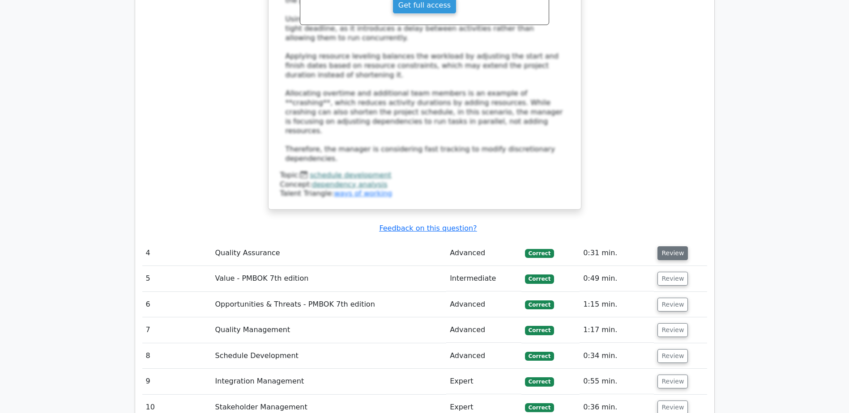
click at [669, 247] on button "Review" at bounding box center [672, 254] width 30 height 14
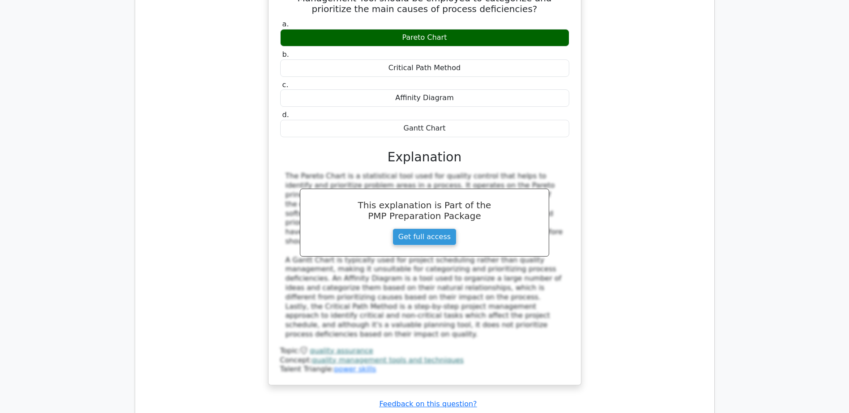
scroll to position [2595, 0]
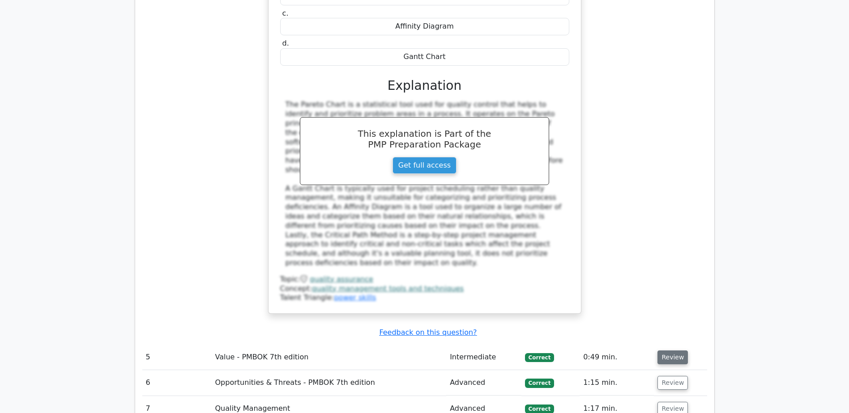
click at [668, 351] on button "Review" at bounding box center [672, 358] width 30 height 14
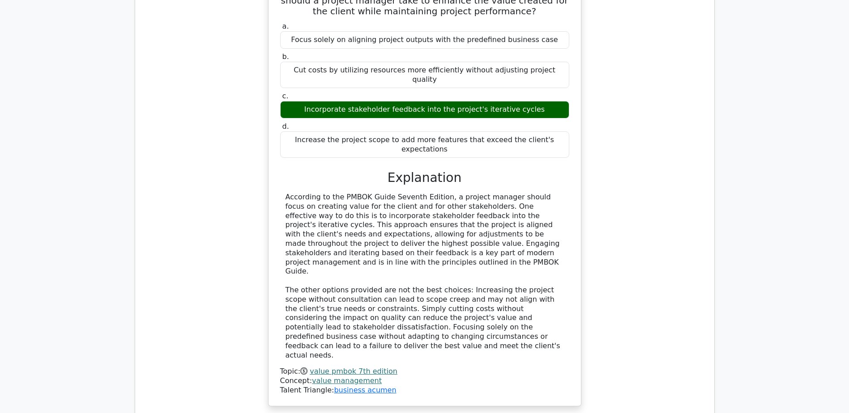
scroll to position [2998, 0]
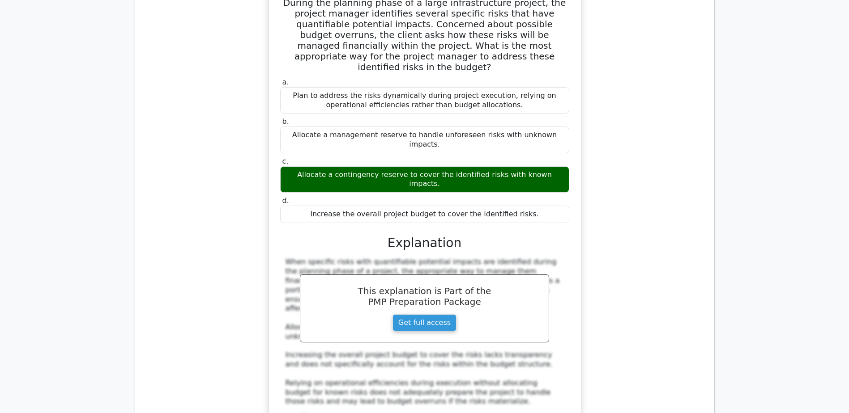
scroll to position [3579, 0]
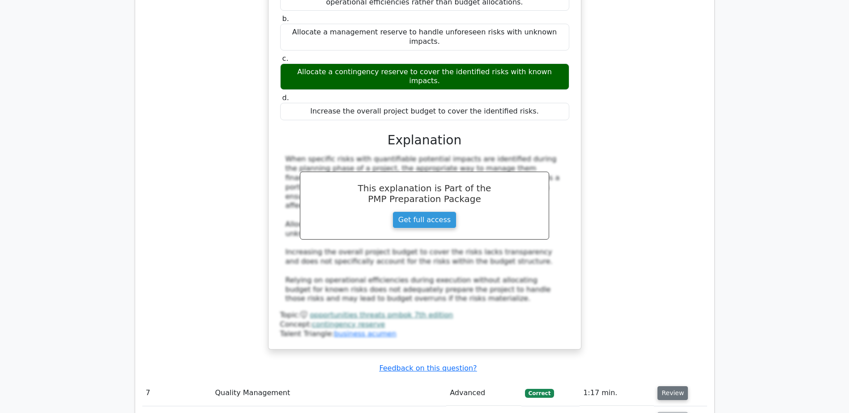
click at [671, 387] on button "Review" at bounding box center [672, 394] width 30 height 14
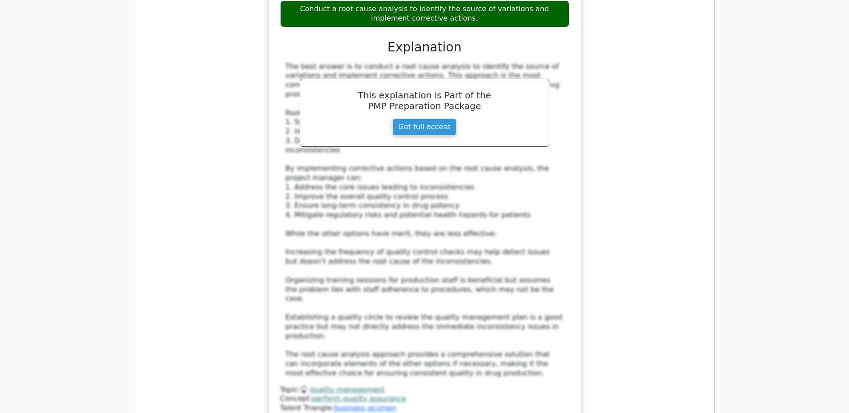
scroll to position [4385, 0]
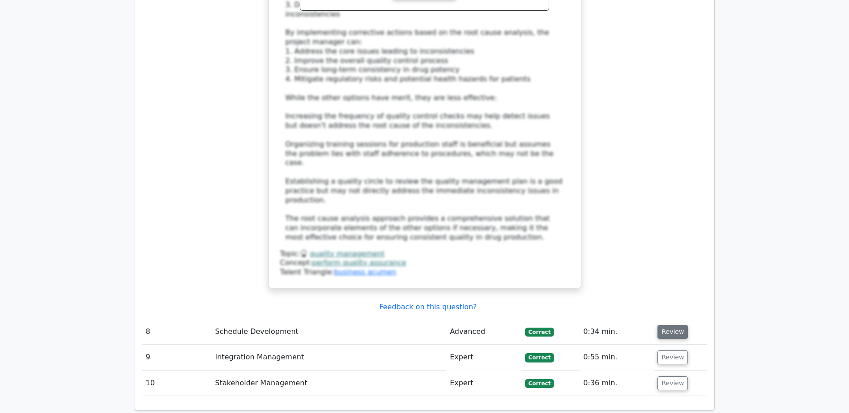
click at [671, 325] on button "Review" at bounding box center [672, 332] width 30 height 14
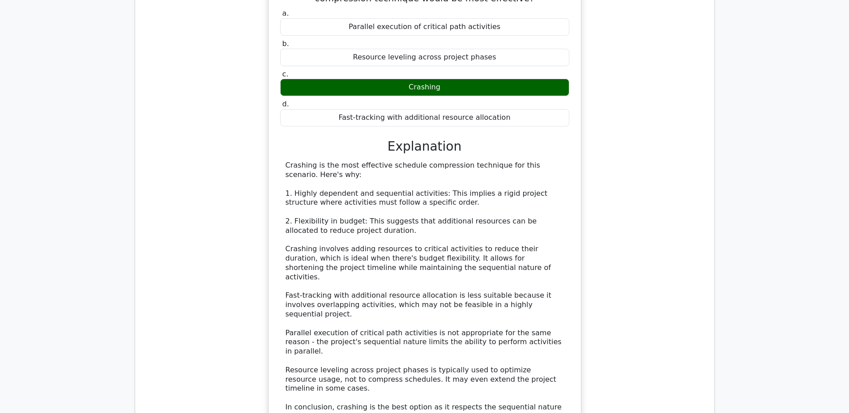
scroll to position [4787, 0]
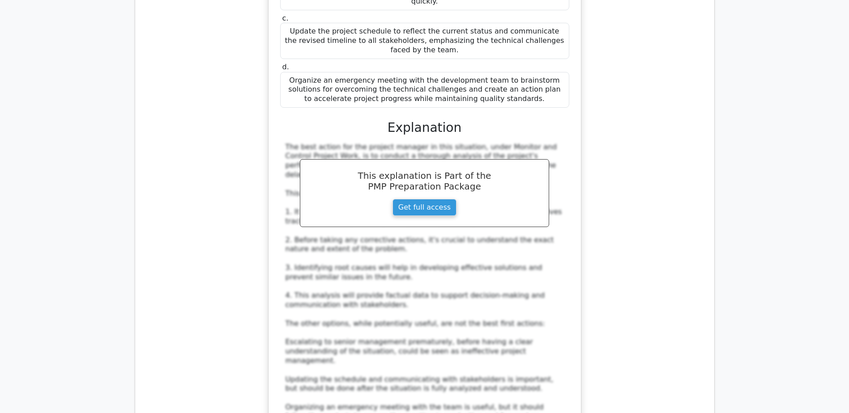
scroll to position [5503, 0]
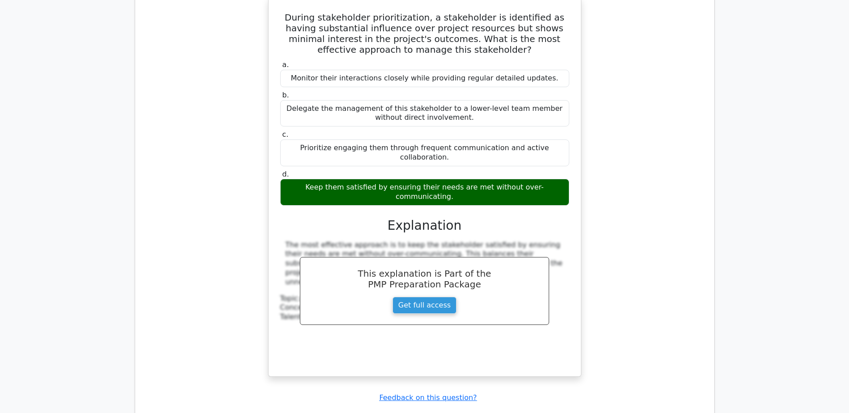
scroll to position [6137, 0]
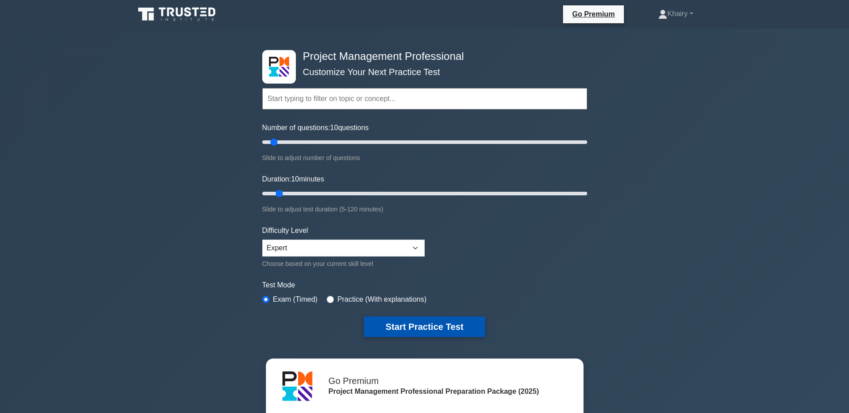
click at [435, 328] on button "Start Practice Test" at bounding box center [424, 327] width 121 height 21
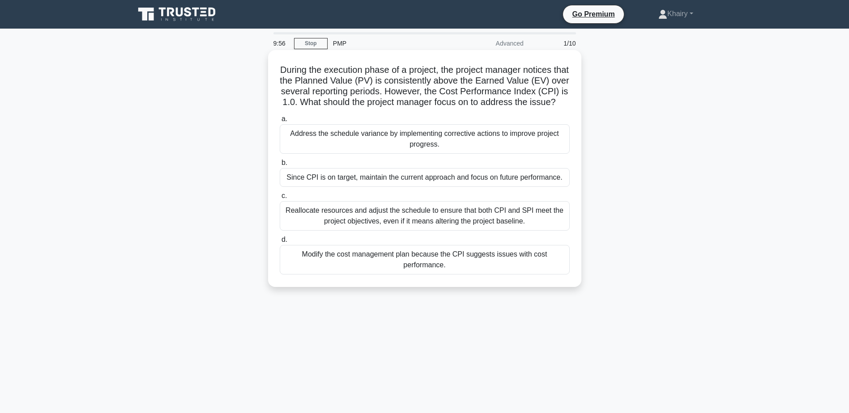
drag, startPoint x: 281, startPoint y: 64, endPoint x: 475, endPoint y: 117, distance: 200.9
click at [475, 117] on div "During the execution phase of a project, the project manager notices that the P…" at bounding box center [425, 169] width 306 height 230
copy h5 "During the execution phase of a project, the project manager notices that the P…"
click at [345, 147] on div "Address the schedule variance by implementing corrective actions to improve pro…" at bounding box center [425, 139] width 290 height 30
click at [280, 122] on input "a. Address the schedule variance by implementing corrective actions to improve …" at bounding box center [280, 119] width 0 height 6
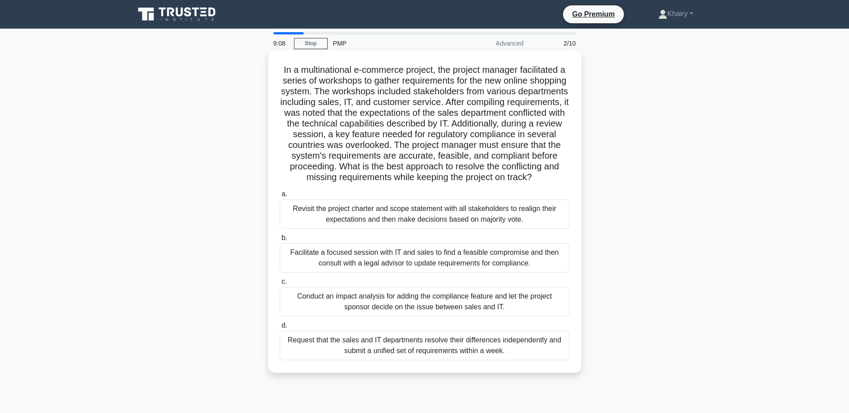
drag, startPoint x: 279, startPoint y: 69, endPoint x: 501, endPoint y: 188, distance: 252.4
click at [501, 183] on h5 "In a multinational e-commerce project, the project manager facilitated a series…" at bounding box center [425, 123] width 292 height 119
copy h5 "In a multinational e-commerce project, the project manager facilitated a series…"
click at [340, 271] on div "Facilitate a focused session with IT and sales to find a feasible compromise an…" at bounding box center [425, 258] width 290 height 30
click at [280, 241] on input "b. Facilitate a focused session with IT and sales to find a feasible compromise…" at bounding box center [280, 238] width 0 height 6
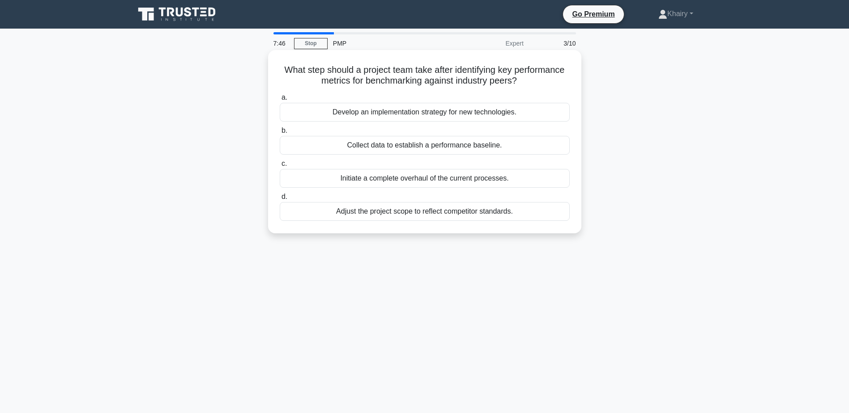
drag, startPoint x: 523, startPoint y: 81, endPoint x: 315, endPoint y: 87, distance: 207.2
click at [315, 87] on h5 "What step should a project team take after identifying key performance metrics …" at bounding box center [425, 75] width 292 height 22
drag, startPoint x: 315, startPoint y: 87, endPoint x: 547, endPoint y: 81, distance: 231.8
click at [547, 81] on div "What step should a project team take after identifying key performance metrics …" at bounding box center [425, 142] width 306 height 176
copy h5 "What step should a project team take after identifying key performance metrics …"
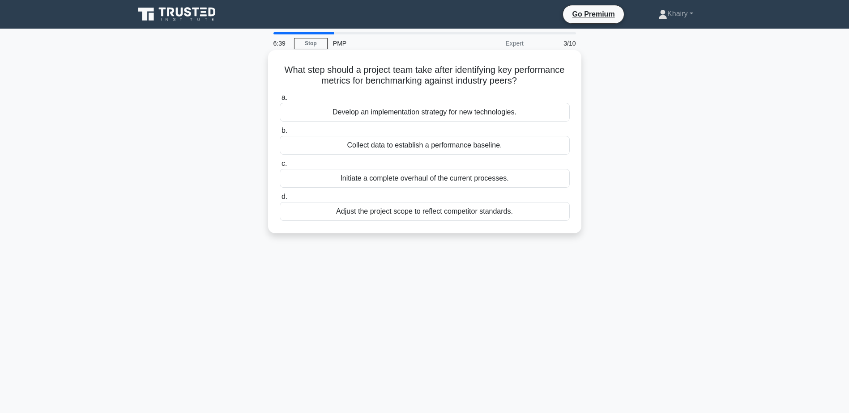
click at [346, 114] on div "Develop an implementation strategy for new technologies." at bounding box center [425, 112] width 290 height 19
click at [280, 101] on input "a. Develop an implementation strategy for new technologies." at bounding box center [280, 98] width 0 height 6
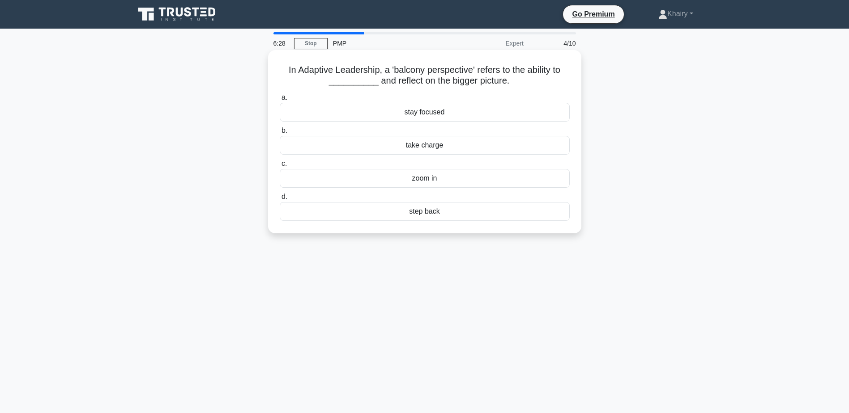
drag, startPoint x: 279, startPoint y: 69, endPoint x: 521, endPoint y: 81, distance: 242.3
click at [521, 81] on h5 "In Adaptive Leadership, a 'balcony perspective' refers to the ability to ______…" at bounding box center [425, 75] width 292 height 22
copy h5 "In Adaptive Leadership, a 'balcony perspective' refers to the ability to ______…"
click at [429, 179] on div "zoom in" at bounding box center [425, 178] width 290 height 19
click at [280, 167] on input "c. zoom in" at bounding box center [280, 164] width 0 height 6
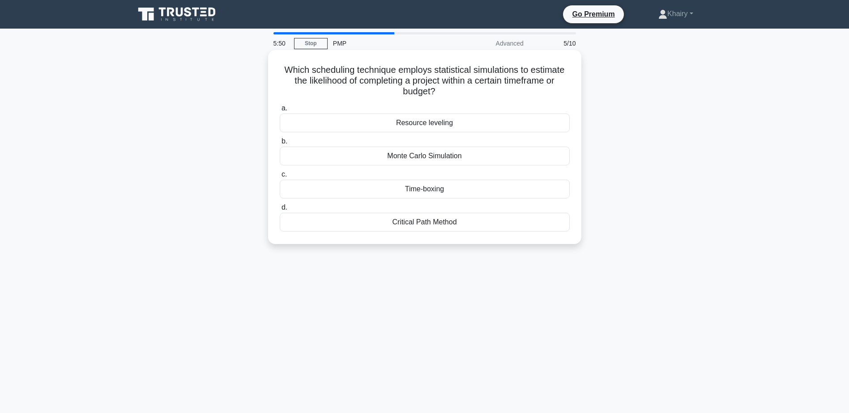
drag, startPoint x: 282, startPoint y: 71, endPoint x: 471, endPoint y: 96, distance: 190.9
click at [471, 96] on h5 "Which scheduling technique employs statistical simulations to estimate the like…" at bounding box center [425, 80] width 292 height 33
copy h5 "Which scheduling technique employs statistical simulations to estimate the like…"
click at [391, 157] on div "Monte Carlo Simulation" at bounding box center [425, 156] width 290 height 19
click at [280, 145] on input "b. Monte Carlo Simulation" at bounding box center [280, 142] width 0 height 6
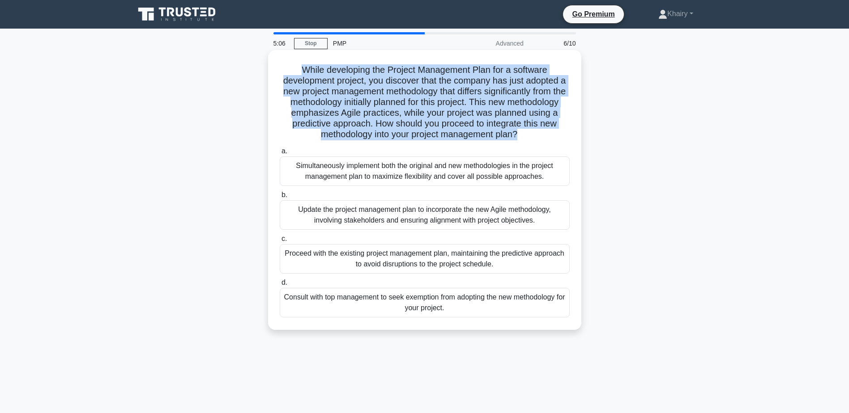
drag, startPoint x: 295, startPoint y: 64, endPoint x: 577, endPoint y: 136, distance: 290.5
click at [577, 136] on div "While developing the Project Management Plan for a software development project…" at bounding box center [425, 190] width 306 height 273
copy h5 "While developing the Project Management Plan for a software development project…"
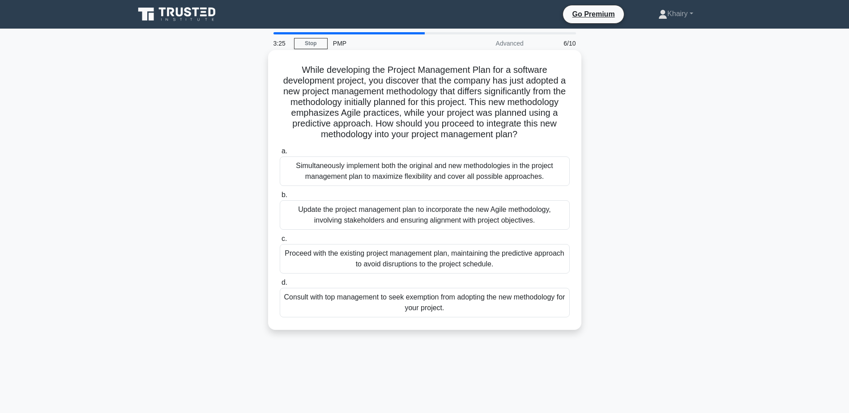
click at [370, 229] on div "Update the project management plan to incorporate the new Agile methodology, in…" at bounding box center [425, 215] width 290 height 30
click at [280, 198] on input "b. Update the project management plan to incorporate the new Agile methodology,…" at bounding box center [280, 195] width 0 height 6
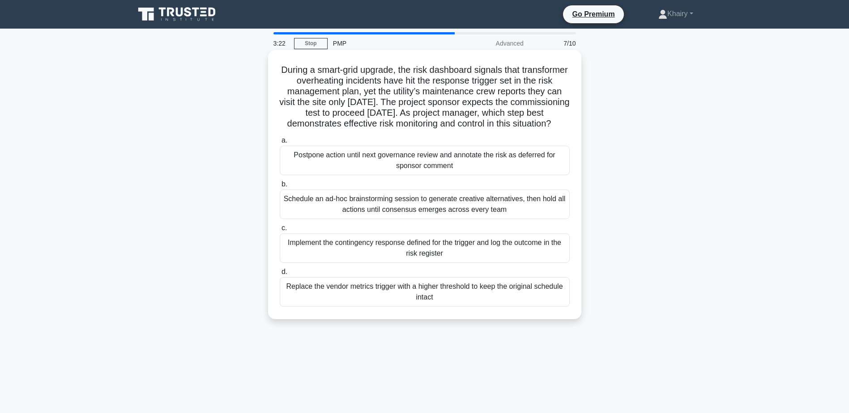
drag, startPoint x: 300, startPoint y: 68, endPoint x: 513, endPoint y: 137, distance: 224.0
click at [513, 130] on h5 "During a smart-grid upgrade, the risk dashboard signals that transformer overhe…" at bounding box center [425, 96] width 292 height 65
copy h5 "During a smart-grid upgrade, the risk dashboard signals that transformer overhe…"
click at [391, 259] on div "Implement the contingency response defined for the trigger and log the outcome …" at bounding box center [425, 249] width 290 height 30
click at [280, 231] on input "c. Implement the contingency response defined for the trigger and log the outco…" at bounding box center [280, 228] width 0 height 6
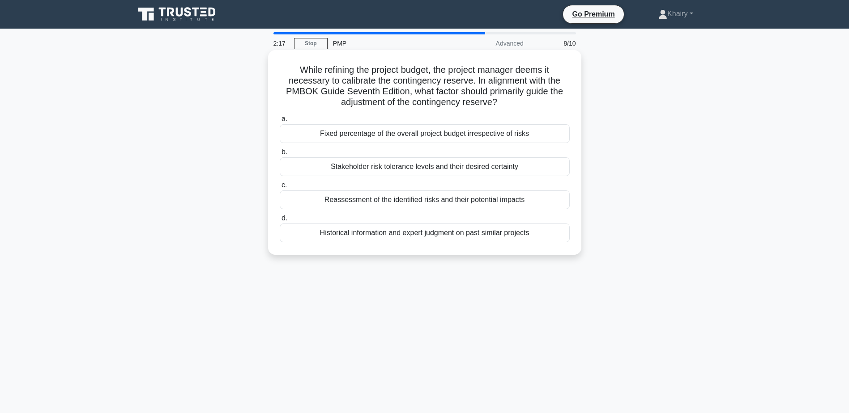
drag, startPoint x: 291, startPoint y: 66, endPoint x: 510, endPoint y: 104, distance: 221.5
click at [510, 104] on h5 "While refining the project budget, the project manager deems it necessary to ca…" at bounding box center [425, 86] width 292 height 44
copy h5 "While refining the project budget, the project manager deems it necessary to ca…"
click at [356, 200] on div "Reassessment of the identified risks and their potential impacts" at bounding box center [425, 200] width 290 height 19
click at [280, 188] on input "c. Reassessment of the identified risks and their potential impacts" at bounding box center [280, 186] width 0 height 6
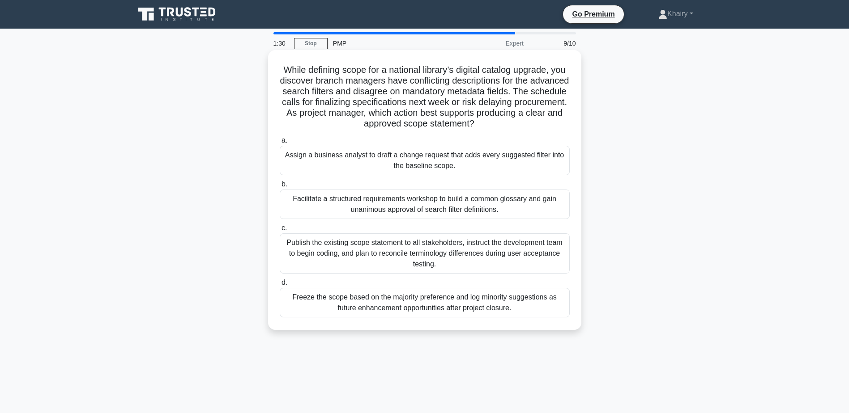
drag, startPoint x: 287, startPoint y: 64, endPoint x: 523, endPoint y: 127, distance: 244.5
click at [523, 127] on h5 "While defining scope for a national library’s digital catalog upgrade, you disc…" at bounding box center [425, 96] width 292 height 65
copy h5 "While defining scope for a national library’s digital catalog upgrade, you disc…"
click at [427, 206] on div "Facilitate a structured requirements workshop to build a common glossary and ga…" at bounding box center [425, 205] width 290 height 30
click at [280, 187] on input "b. Facilitate a structured requirements workshop to build a common glossary and…" at bounding box center [280, 185] width 0 height 6
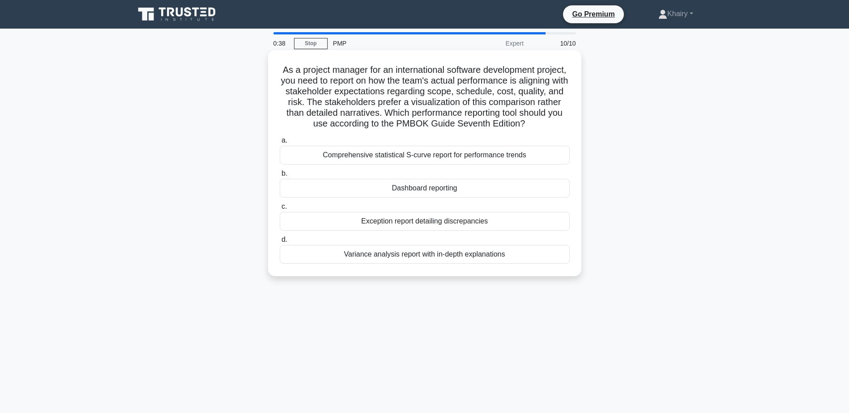
drag, startPoint x: 290, startPoint y: 66, endPoint x: 486, endPoint y: 136, distance: 208.2
click at [486, 130] on h5 "As a project manager for an international software development project, you nee…" at bounding box center [425, 96] width 292 height 65
copy h5 "As a project manager for an international software development project, you nee…"
click at [412, 198] on div "Dashboard reporting" at bounding box center [425, 188] width 290 height 19
click at [280, 177] on input "b. Dashboard reporting" at bounding box center [280, 174] width 0 height 6
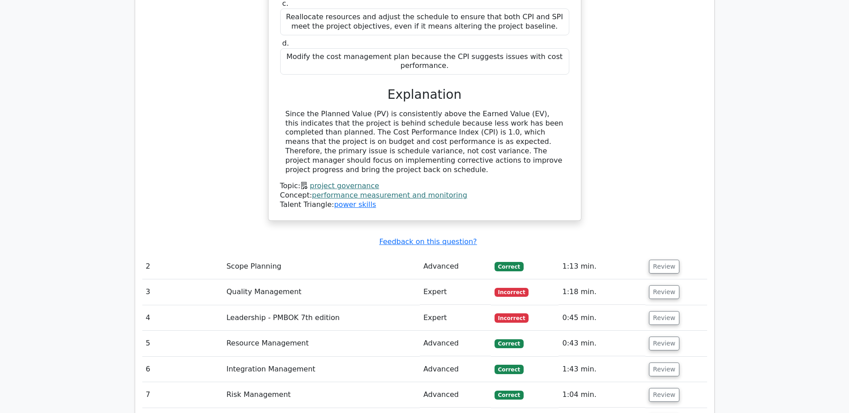
scroll to position [1029, 0]
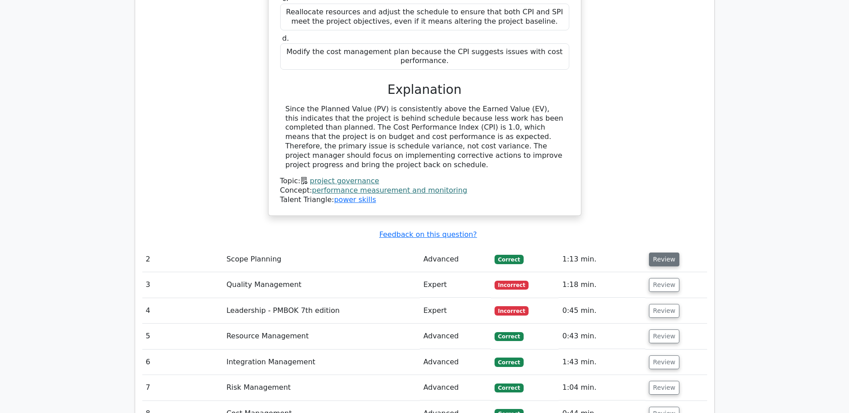
click at [652, 253] on button "Review" at bounding box center [664, 260] width 30 height 14
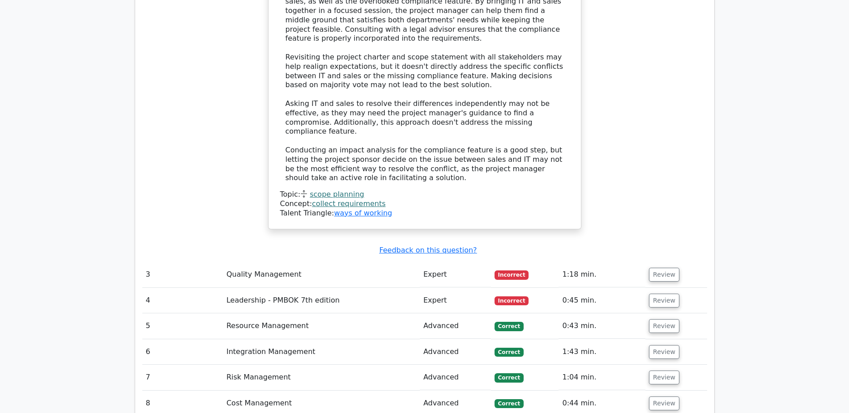
scroll to position [1700, 0]
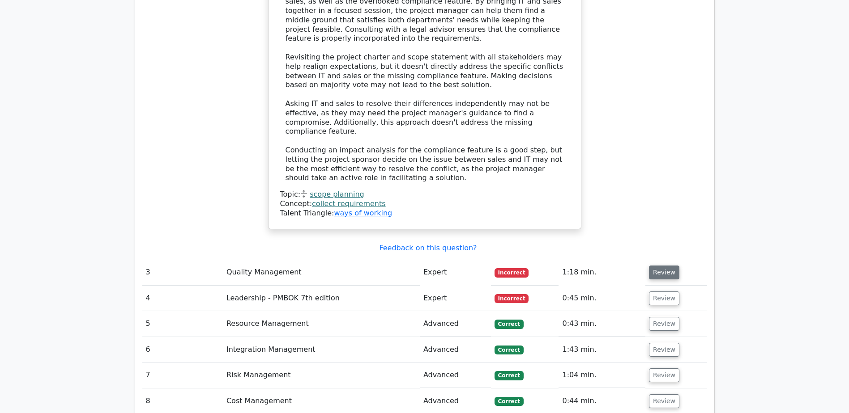
click at [656, 266] on button "Review" at bounding box center [664, 273] width 30 height 14
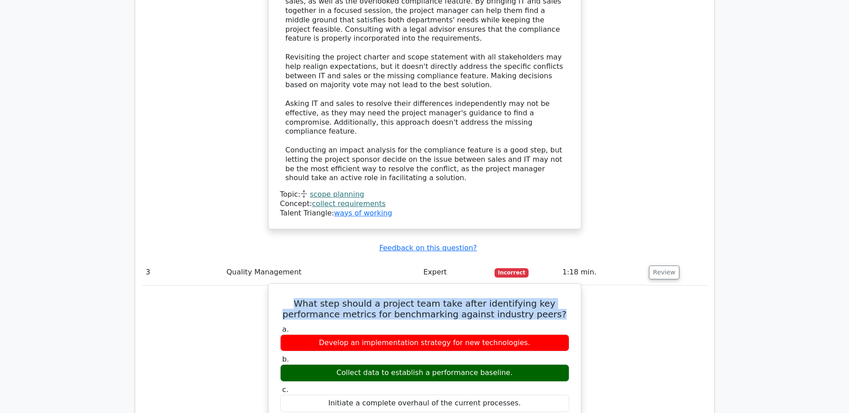
drag, startPoint x: 306, startPoint y: 219, endPoint x: 561, endPoint y: 232, distance: 256.2
click at [561, 298] on h5 "What step should a project team take after identifying key performance metrics …" at bounding box center [424, 308] width 291 height 21
copy h5 "What step should a project team take after identifying key performance metrics …"
drag, startPoint x: 339, startPoint y: 292, endPoint x: 514, endPoint y: 292, distance: 174.9
click at [514, 365] on div "Collect data to establish a performance baseline." at bounding box center [424, 373] width 289 height 17
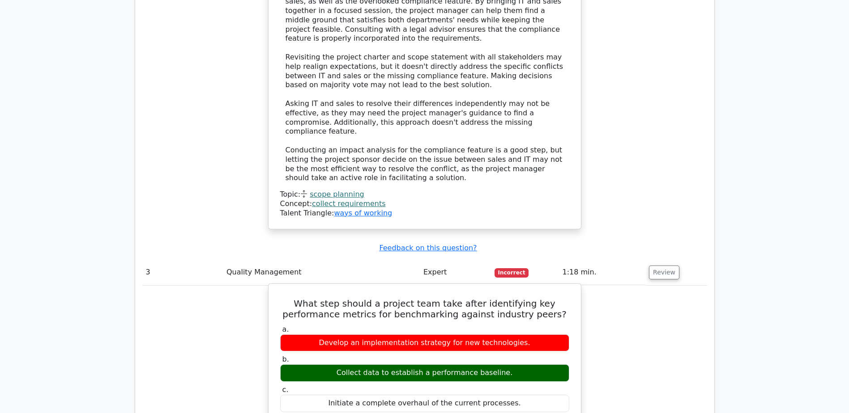
click at [493, 386] on label "c. Initiate a complete overhaul of the current processes." at bounding box center [424, 399] width 289 height 27
drag, startPoint x: 344, startPoint y: 289, endPoint x: 516, endPoint y: 284, distance: 172.8
click at [516, 355] on label "b. Collect data to establish a performance baseline." at bounding box center [424, 368] width 289 height 27
drag, startPoint x: 515, startPoint y: 291, endPoint x: 274, endPoint y: 294, distance: 241.2
click at [275, 355] on div "b. Collect data to establish a performance baseline." at bounding box center [425, 368] width 300 height 27
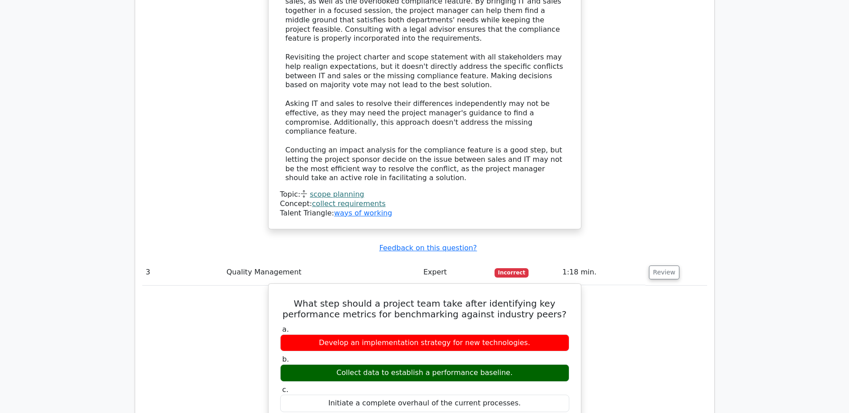
copy div "Collect data to establish a performance baseline."
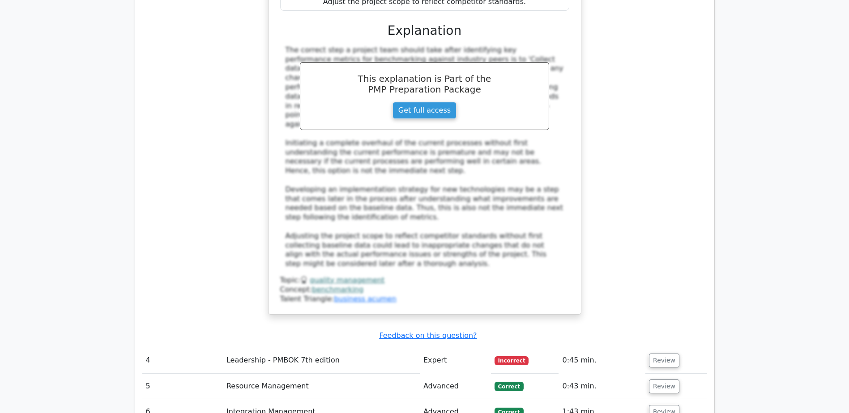
scroll to position [2148, 0]
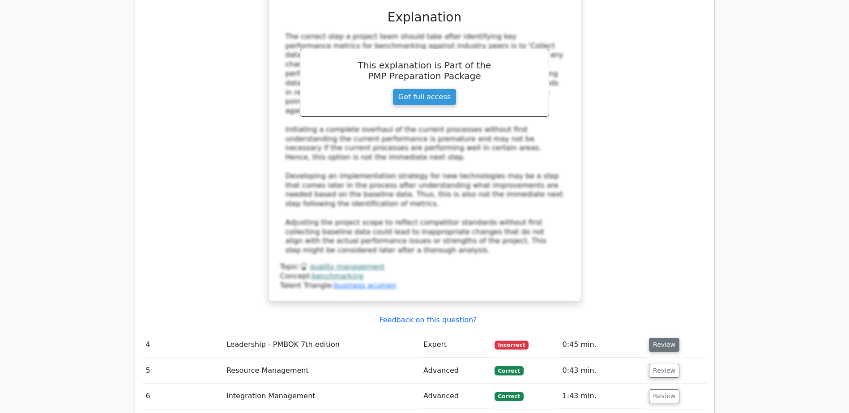
click at [656, 338] on button "Review" at bounding box center [664, 345] width 30 height 14
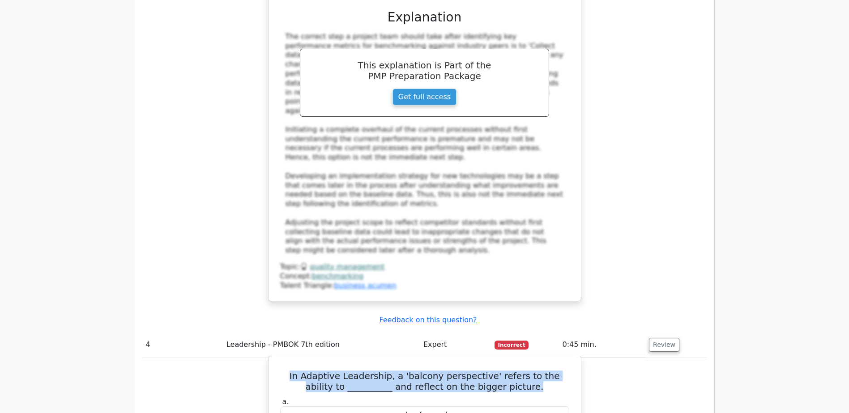
drag, startPoint x: 281, startPoint y: 266, endPoint x: 528, endPoint y: 282, distance: 248.4
click at [528, 371] on h5 "In Adaptive Leadership, a 'balcony perspective' refers to the ability to ______…" at bounding box center [424, 381] width 291 height 21
copy h5 "In Adaptive Leadership, a 'balcony perspective' refers to the ability to ______…"
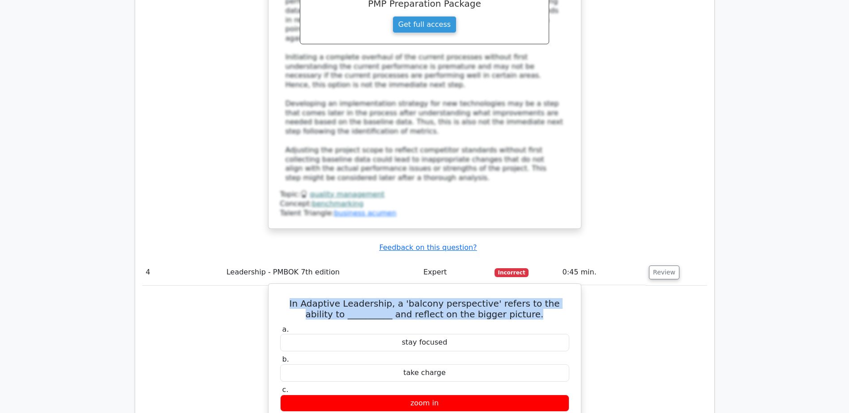
scroll to position [2237, 0]
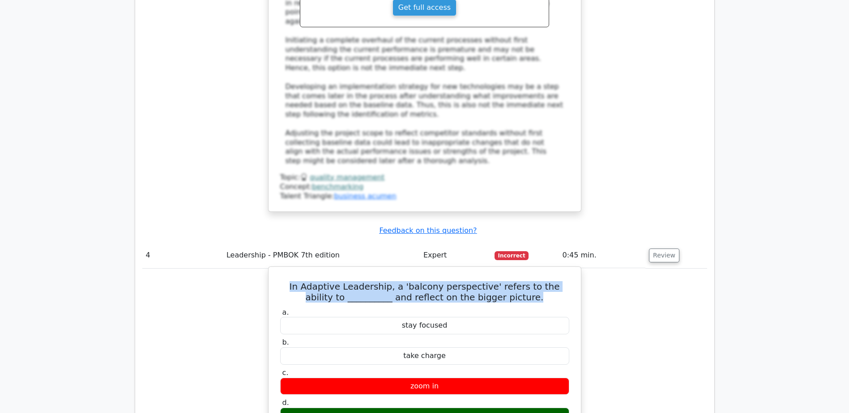
drag, startPoint x: 443, startPoint y: 307, endPoint x: 394, endPoint y: 303, distance: 49.8
click at [394, 408] on div "step back" at bounding box center [424, 416] width 289 height 17
copy div "step back"
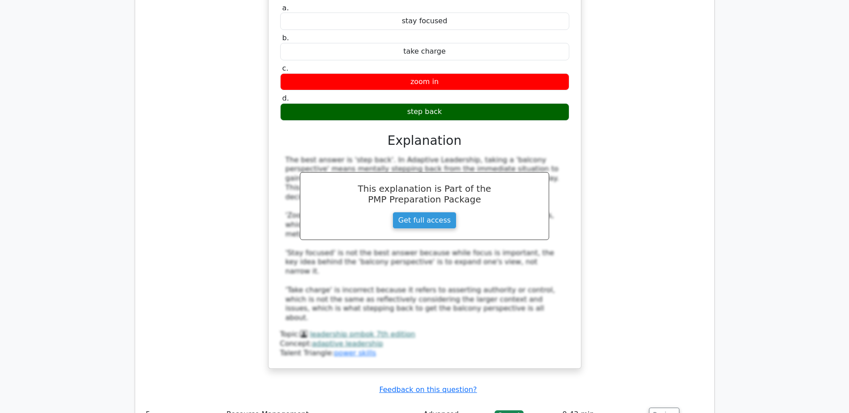
scroll to position [2640, 0]
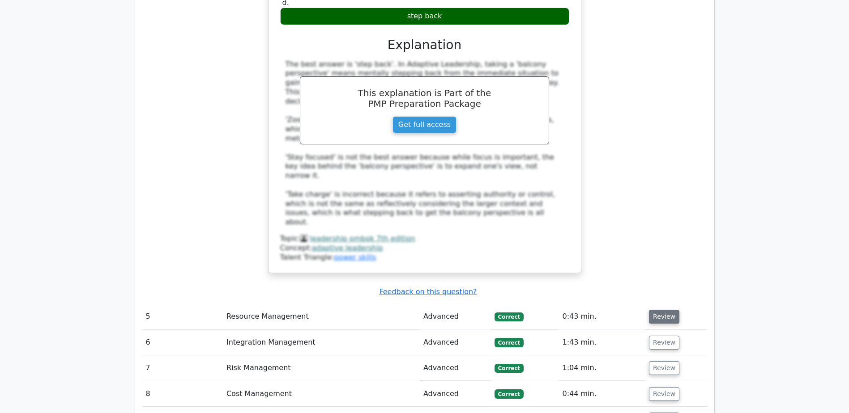
click at [663, 310] on button "Review" at bounding box center [664, 317] width 30 height 14
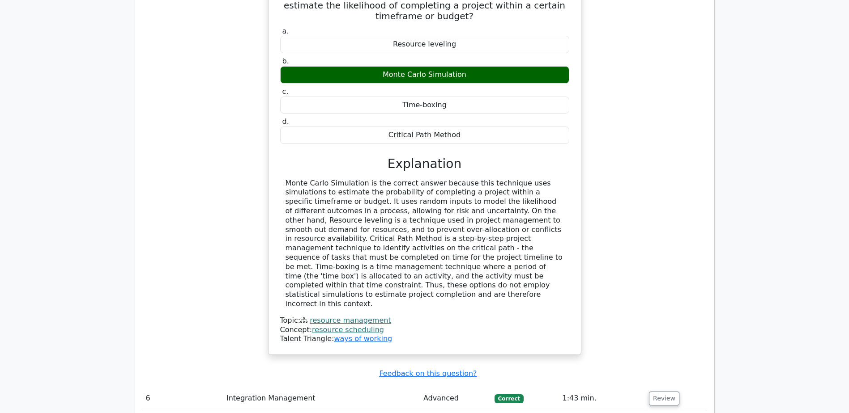
scroll to position [2998, 0]
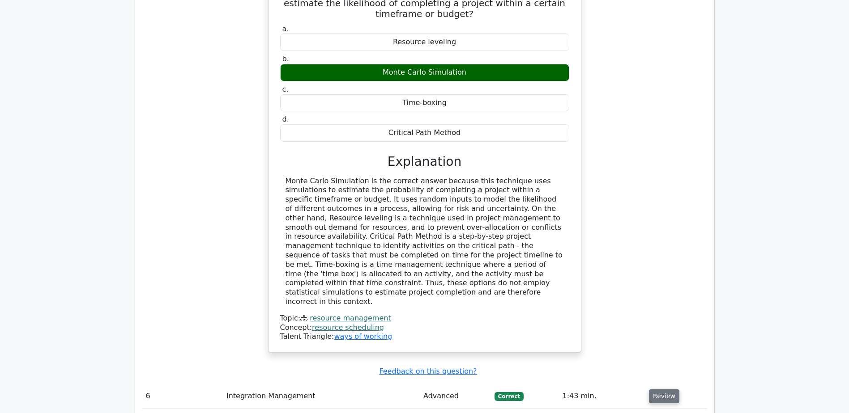
click at [664, 390] on button "Review" at bounding box center [664, 397] width 30 height 14
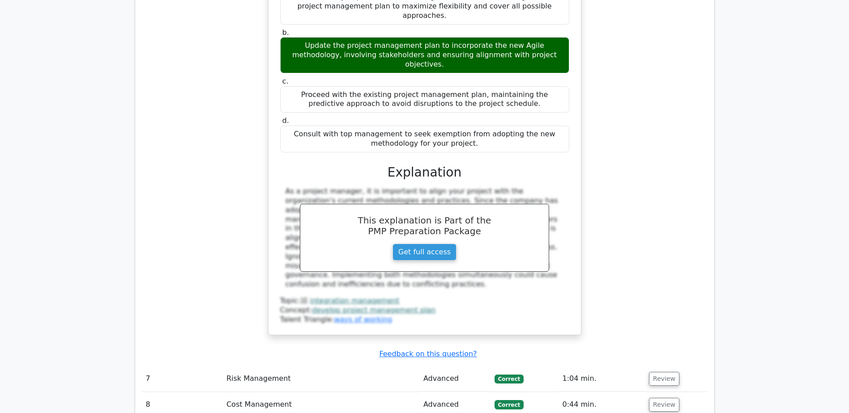
scroll to position [3534, 0]
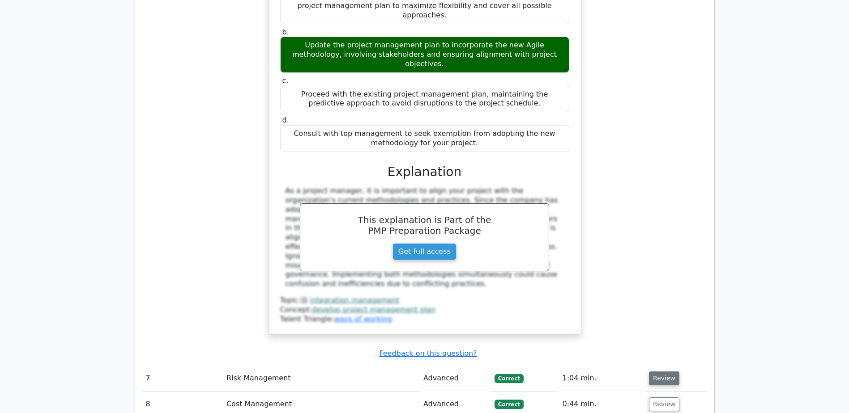
click at [660, 372] on button "Review" at bounding box center [664, 379] width 30 height 14
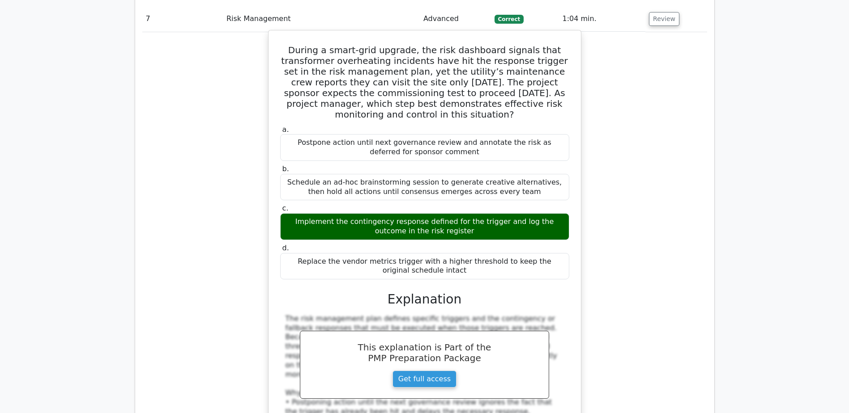
scroll to position [3937, 0]
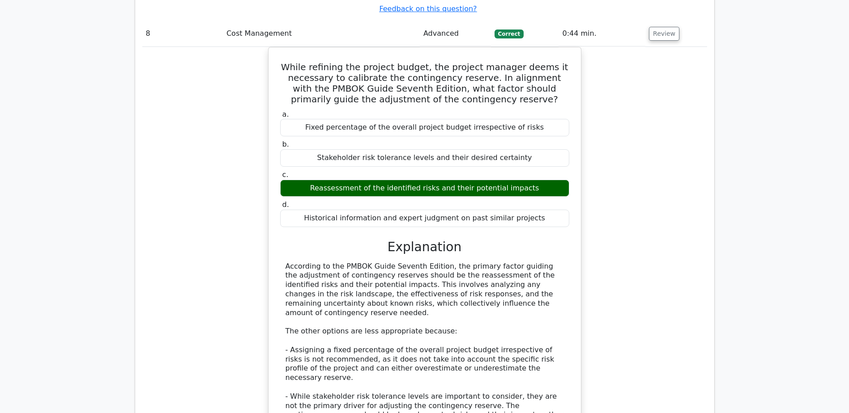
scroll to position [4474, 0]
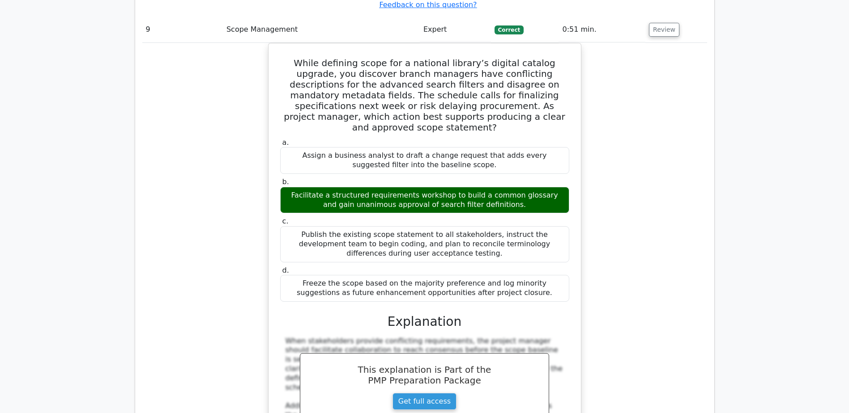
scroll to position [5011, 0]
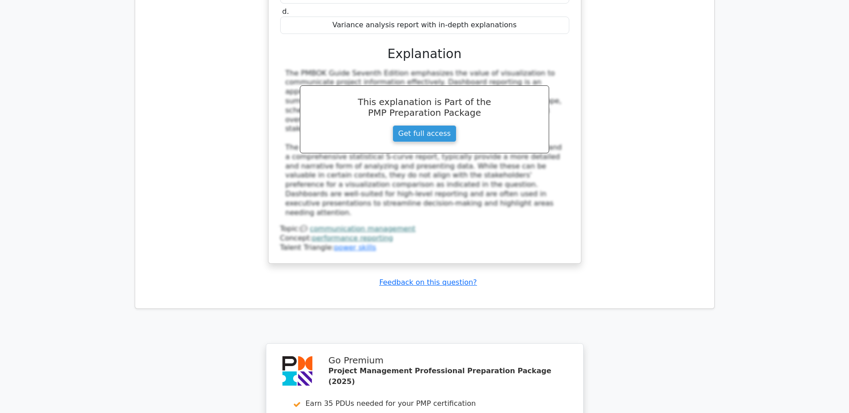
scroll to position [5720, 0]
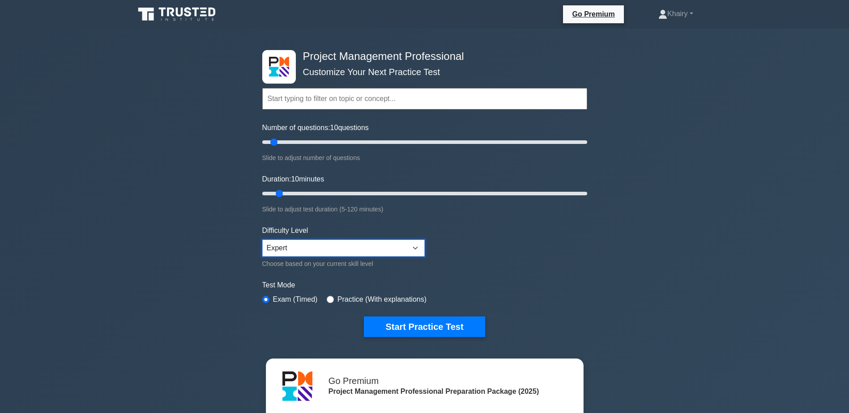
click at [289, 247] on select "Beginner Intermediate Expert" at bounding box center [343, 248] width 162 height 17
click at [410, 324] on button "Start Practice Test" at bounding box center [424, 327] width 121 height 21
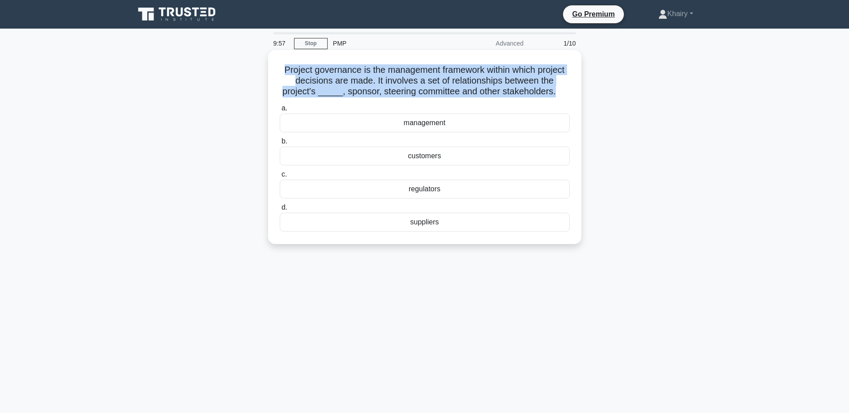
drag, startPoint x: 280, startPoint y: 67, endPoint x: 555, endPoint y: 92, distance: 276.7
click at [555, 92] on h5 "Project governance is the management framework within which project decisions a…" at bounding box center [425, 80] width 292 height 33
copy h5 "Project governance is the management framework within which project decisions a…"
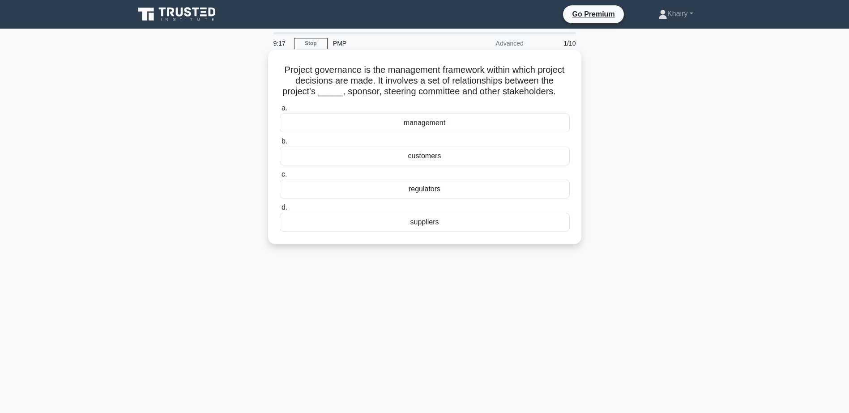
click at [419, 125] on div "management" at bounding box center [425, 123] width 290 height 19
click at [280, 111] on input "a. management" at bounding box center [280, 109] width 0 height 6
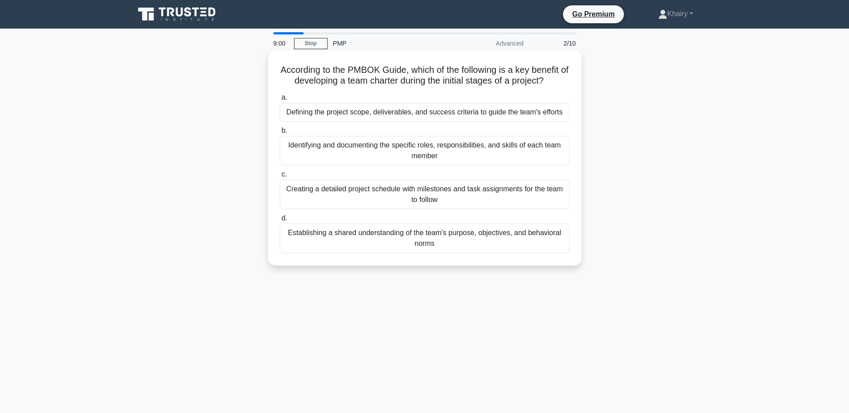
click at [400, 238] on div "Establishing a shared understanding of the team's purpose, objectives, and beha…" at bounding box center [425, 239] width 290 height 30
click at [280, 221] on input "d. Establishing a shared understanding of the team's purpose, objectives, and b…" at bounding box center [280, 219] width 0 height 6
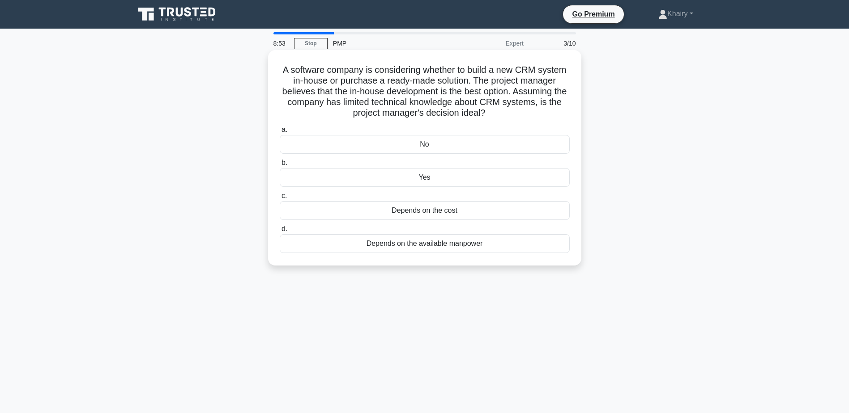
drag, startPoint x: 279, startPoint y: 66, endPoint x: 504, endPoint y: 115, distance: 230.3
click at [504, 115] on h5 "A software company is considering whether to build a new CRM system in-house or…" at bounding box center [425, 91] width 292 height 55
copy h5 "A software company is considering whether to build a new CRM system in-house or…"
click at [419, 147] on div "No" at bounding box center [425, 144] width 290 height 19
click at [280, 133] on input "a. No" at bounding box center [280, 130] width 0 height 6
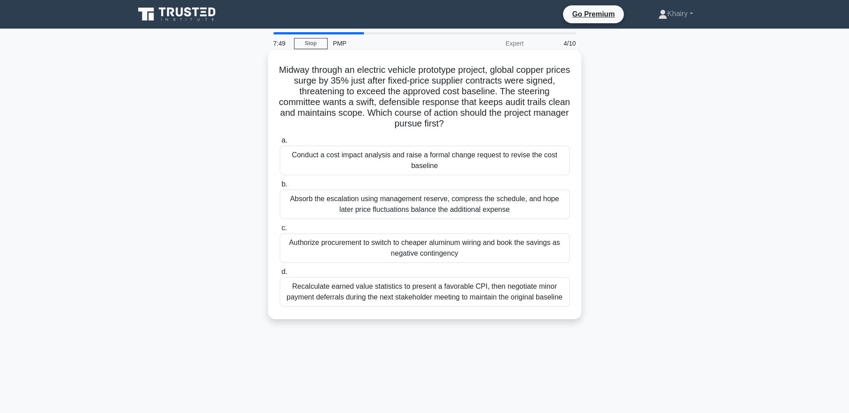
drag, startPoint x: 285, startPoint y: 67, endPoint x: 468, endPoint y: 124, distance: 190.9
click at [468, 124] on h5 "Midway through an electric vehicle prototype project, global copper prices surg…" at bounding box center [425, 96] width 292 height 65
copy h5 "Midway through an electric vehicle prototype project, global copper prices surg…"
click at [390, 160] on div "Conduct a cost impact analysis and raise a formal change request to revise the …" at bounding box center [425, 161] width 290 height 30
click at [280, 144] on input "a. Conduct a cost impact analysis and raise a formal change request to revise t…" at bounding box center [280, 141] width 0 height 6
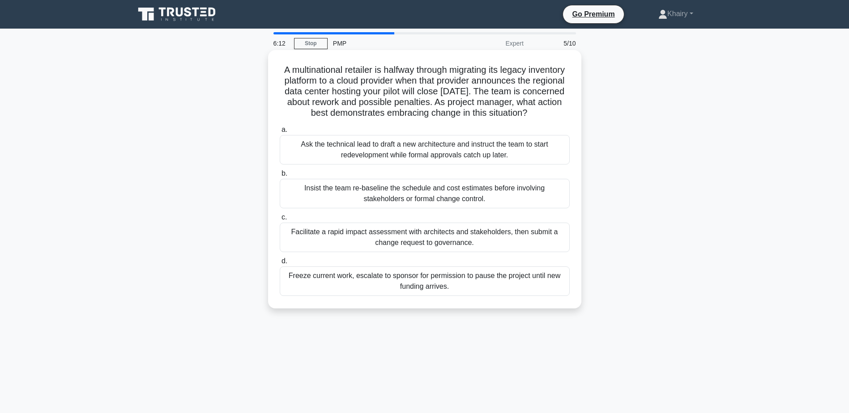
drag, startPoint x: 297, startPoint y: 68, endPoint x: 503, endPoint y: 121, distance: 213.1
click at [503, 119] on h5 "A multinational retailer is halfway through migrating its legacy inventory plat…" at bounding box center [425, 91] width 292 height 55
copy h5 "A multinational retailer is halfway through migrating its legacy inventory plat…"
click at [421, 249] on div "Facilitate a rapid impact assessment with architects and stakeholders, then sub…" at bounding box center [425, 238] width 290 height 30
click at [280, 221] on input "c. Facilitate a rapid impact assessment with architects and stakeholders, then …" at bounding box center [280, 218] width 0 height 6
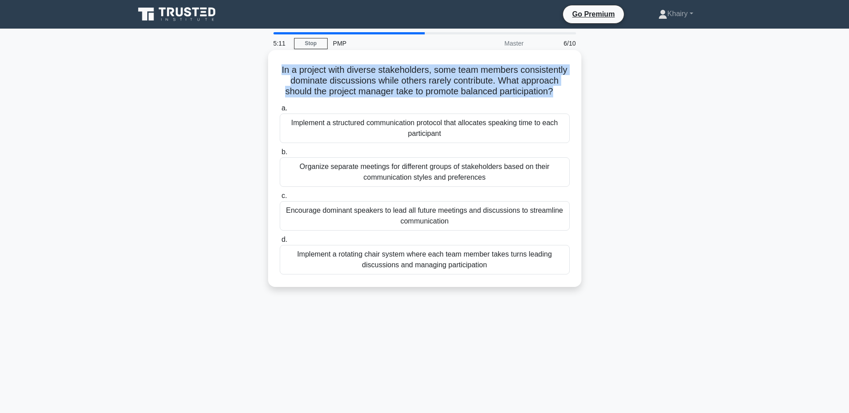
drag, startPoint x: 277, startPoint y: 67, endPoint x: 557, endPoint y: 89, distance: 280.1
click at [557, 89] on div "In a project with diverse stakeholders, some team members consistently dominate…" at bounding box center [425, 169] width 306 height 230
copy h5 "In a project with diverse stakeholders, some team members consistently dominate…"
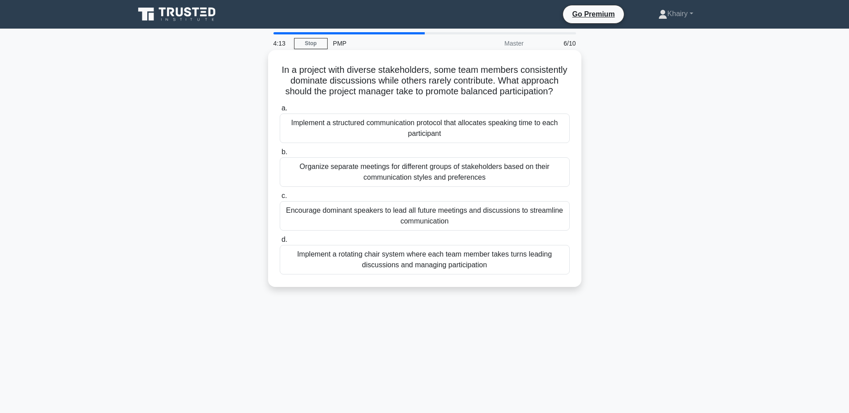
click at [414, 124] on div "Implement a structured communication protocol that allocates speaking time to e…" at bounding box center [425, 129] width 290 height 30
click at [280, 111] on input "a. Implement a structured communication protocol that allocates speaking time t…" at bounding box center [280, 109] width 0 height 6
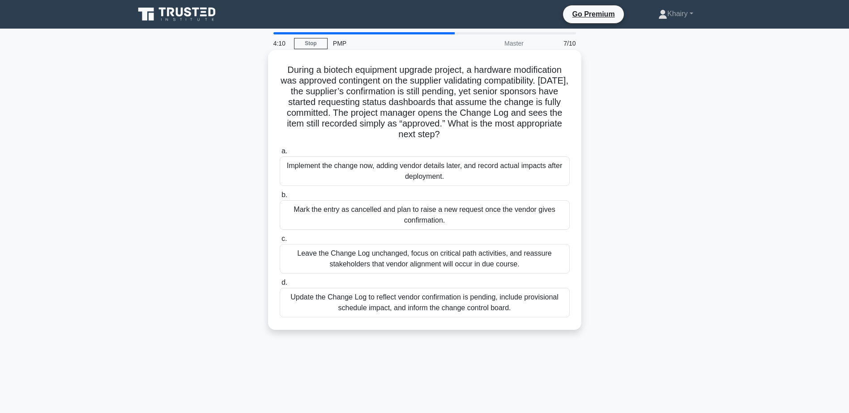
drag, startPoint x: 276, startPoint y: 63, endPoint x: 485, endPoint y: 136, distance: 221.7
click at [485, 136] on div "During a biotech equipment upgrade project, a hardware modification was approve…" at bounding box center [425, 190] width 306 height 273
copy h5 "During a biotech equipment upgrade project, a hardware modification was approve…"
click at [396, 304] on div "Update the Change Log to reflect vendor confirmation is pending, include provis…" at bounding box center [425, 303] width 290 height 30
click at [280, 286] on input "d. Update the Change Log to reflect vendor confirmation is pending, include pro…" at bounding box center [280, 283] width 0 height 6
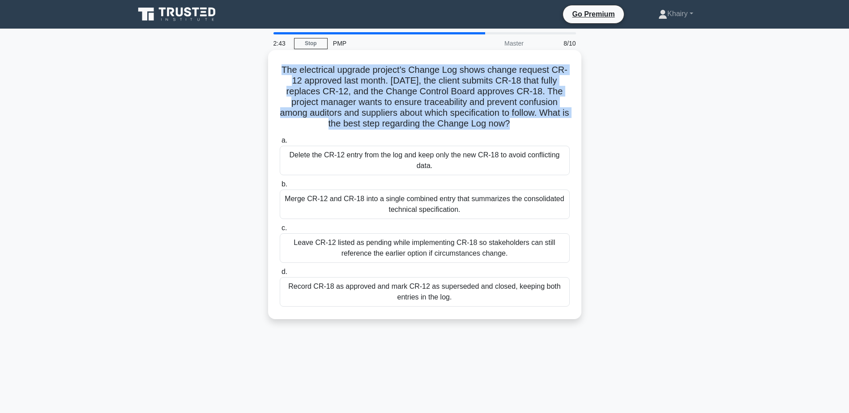
drag, startPoint x: 278, startPoint y: 65, endPoint x: 523, endPoint y: 123, distance: 251.6
click at [523, 123] on h5 "The electrical upgrade project’s Change Log shows change request CR-12 approved…" at bounding box center [425, 96] width 292 height 65
copy h5 "The electrical upgrade project’s Change Log shows change request CR-12 approved…"
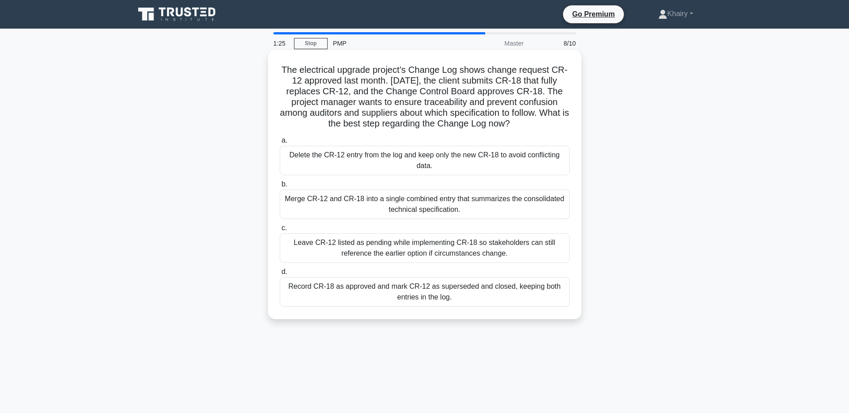
click at [315, 295] on div "Record CR-18 as approved and mark CR-12 as superseded and closed, keeping both …" at bounding box center [425, 292] width 290 height 30
click at [280, 275] on input "d. Record CR-18 as approved and mark CR-12 as superseded and closed, keeping bo…" at bounding box center [280, 272] width 0 height 6
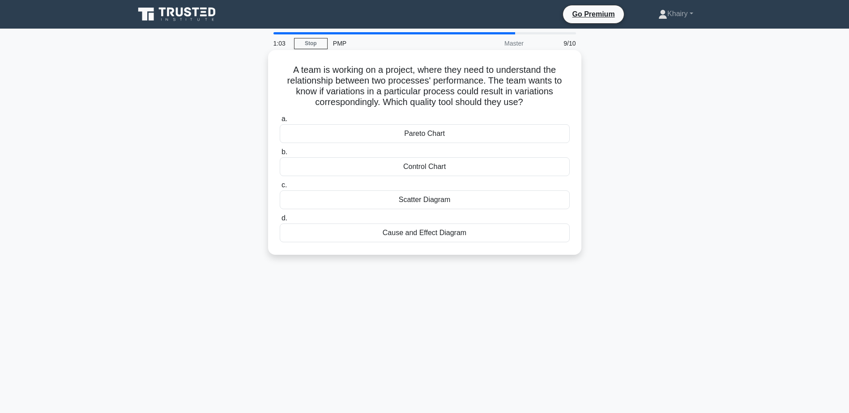
drag, startPoint x: 283, startPoint y: 67, endPoint x: 531, endPoint y: 100, distance: 250.6
click at [531, 100] on h5 "A team is working on a project, where they need to understand the relationship …" at bounding box center [425, 86] width 292 height 44
copy h5 "A team is working on a project, where they need to understand the relationship …"
click at [404, 232] on div "Cause and Effect Diagram" at bounding box center [425, 233] width 290 height 19
click at [280, 221] on input "d. Cause and Effect Diagram" at bounding box center [280, 219] width 0 height 6
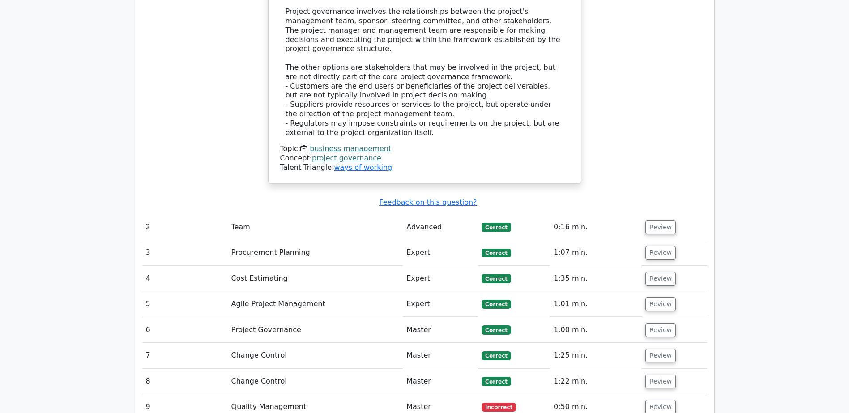
scroll to position [1029, 0]
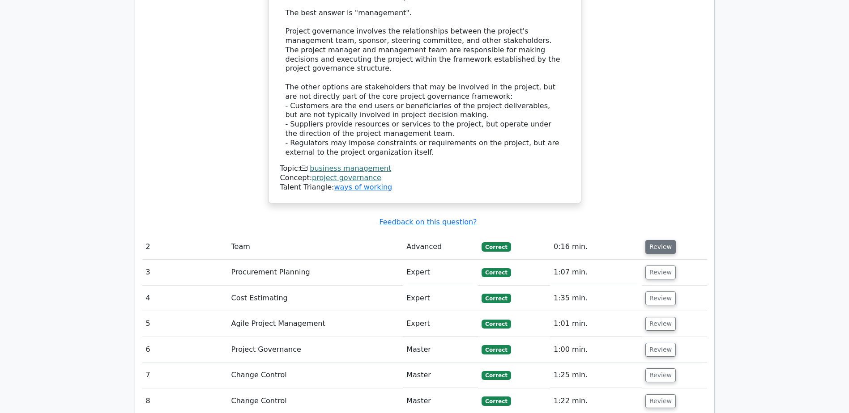
click at [652, 240] on button "Review" at bounding box center [660, 247] width 30 height 14
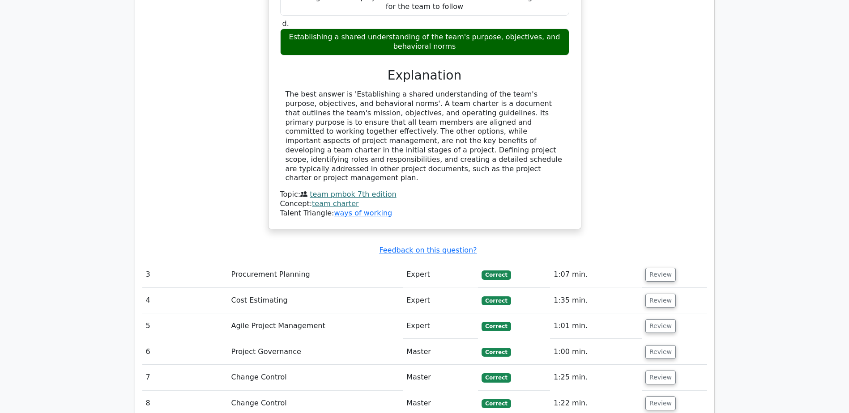
scroll to position [1476, 0]
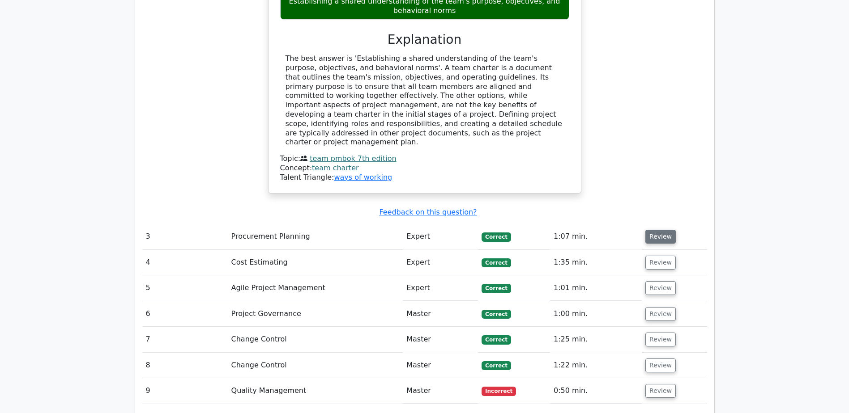
click at [662, 230] on button "Review" at bounding box center [660, 237] width 30 height 14
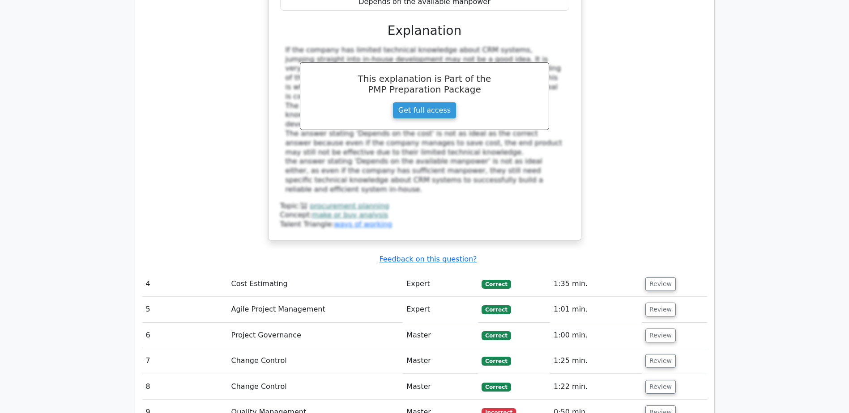
scroll to position [1924, 0]
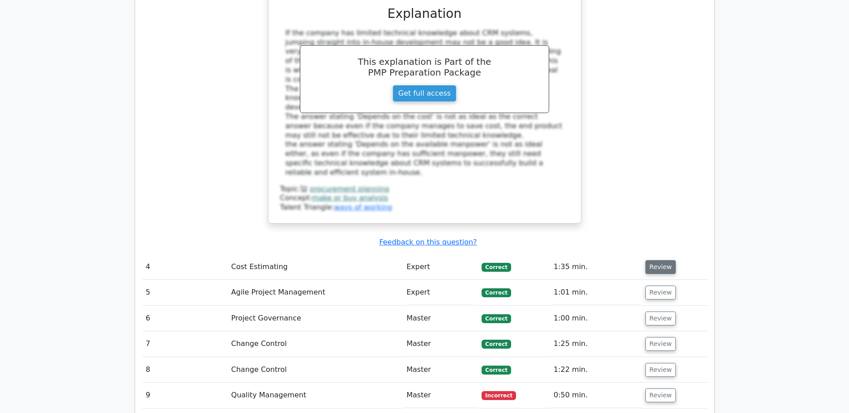
click at [652, 260] on button "Review" at bounding box center [660, 267] width 30 height 14
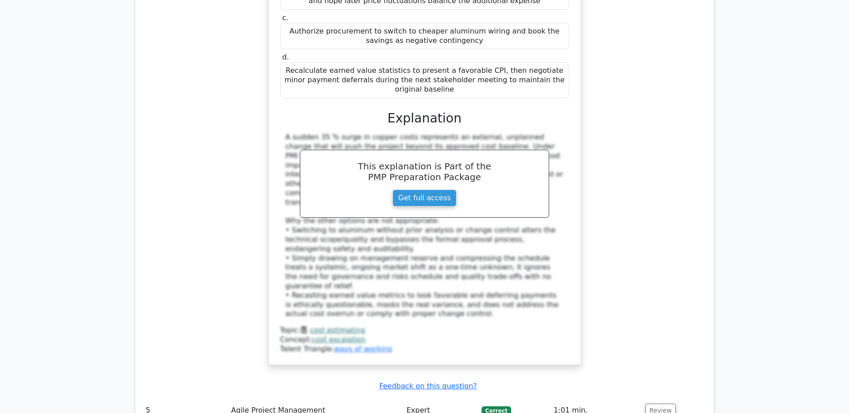
scroll to position [2371, 0]
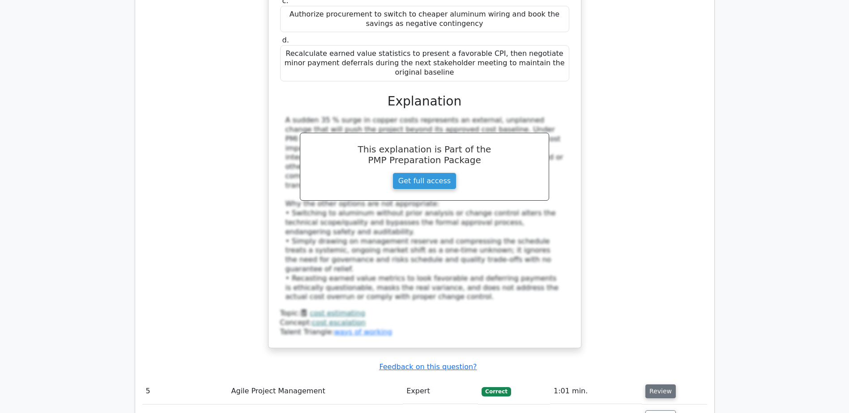
click at [655, 385] on button "Review" at bounding box center [660, 392] width 30 height 14
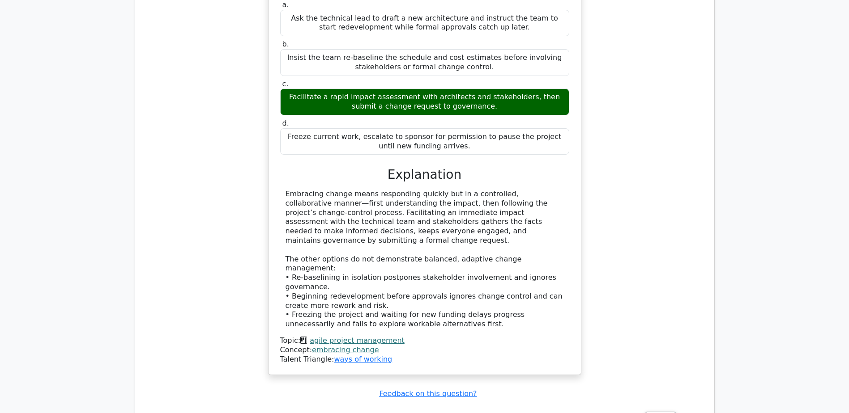
scroll to position [2863, 0]
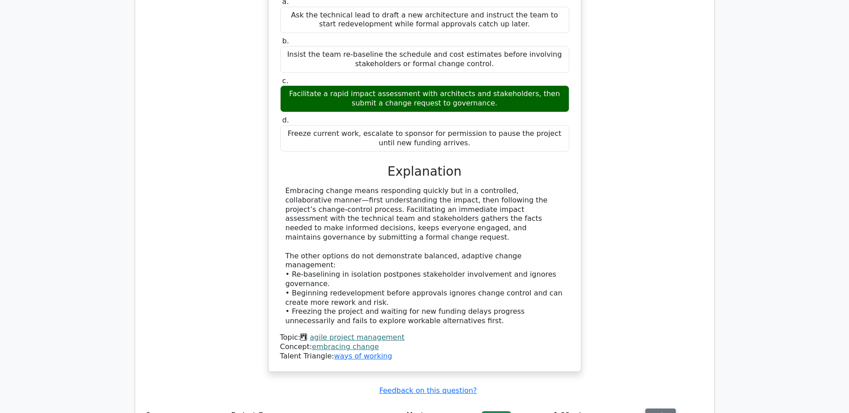
click at [664, 409] on button "Review" at bounding box center [660, 416] width 30 height 14
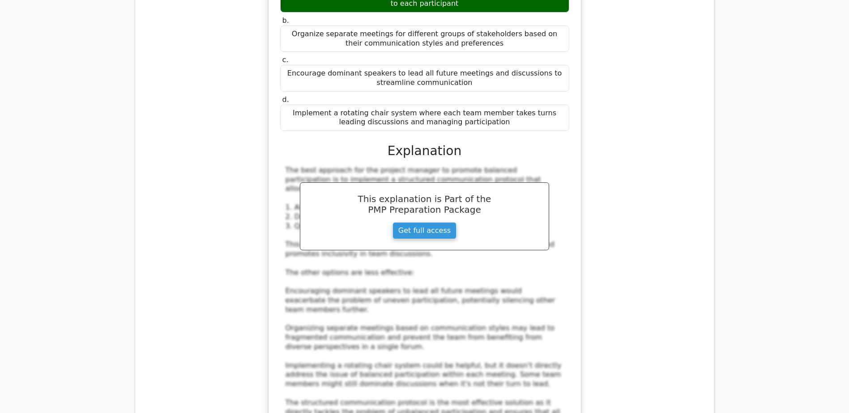
scroll to position [3579, 0]
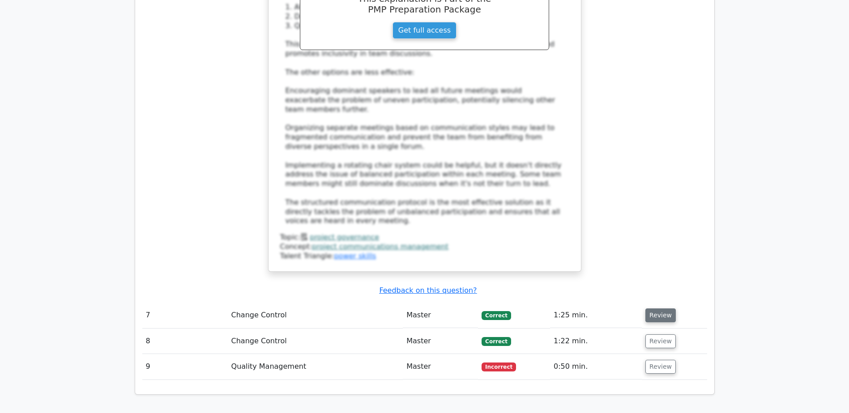
click at [659, 309] on button "Review" at bounding box center [660, 316] width 30 height 14
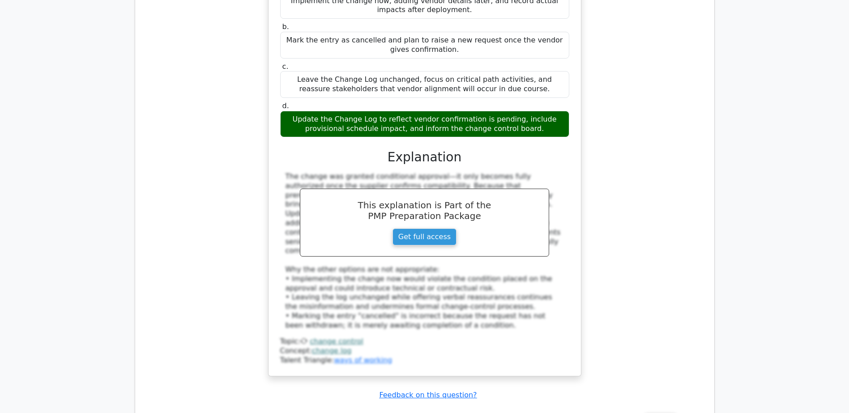
scroll to position [4027, 0]
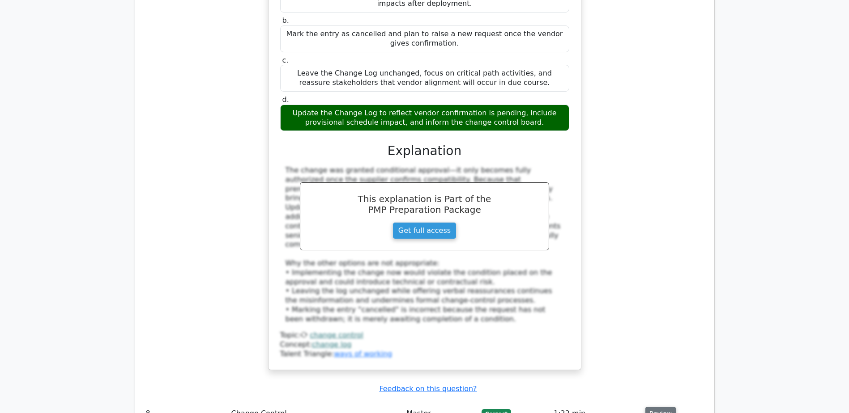
click at [653, 407] on button "Review" at bounding box center [660, 414] width 30 height 14
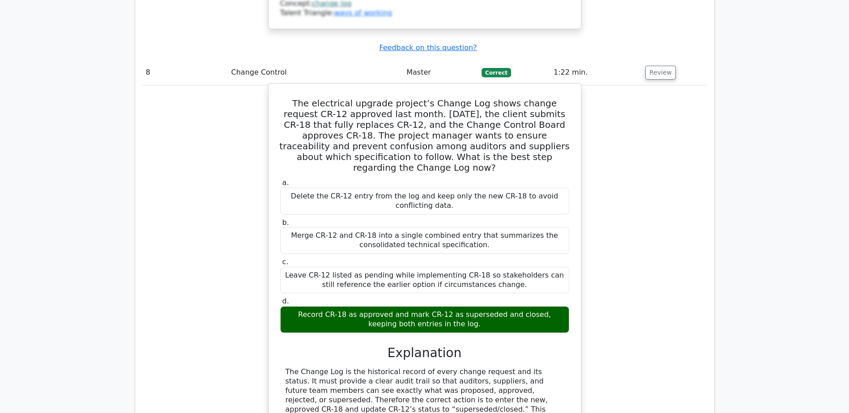
scroll to position [4474, 0]
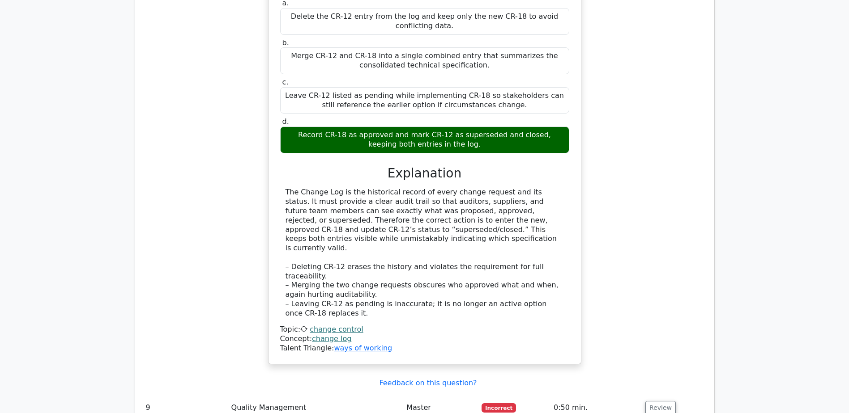
scroll to position [4563, 0]
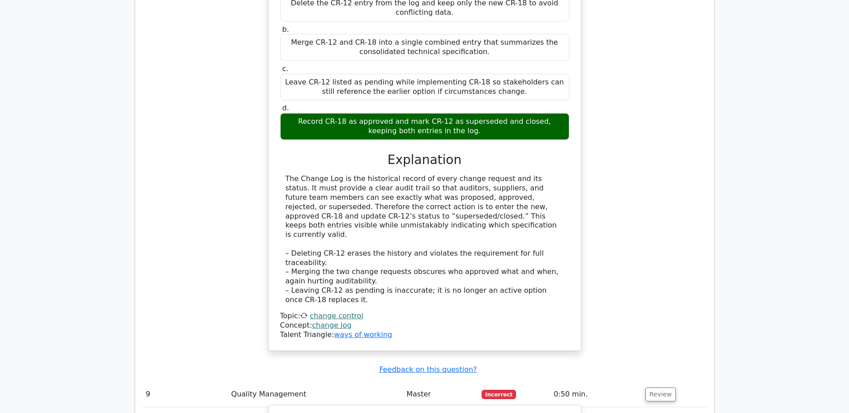
drag, startPoint x: 286, startPoint y: 219, endPoint x: 533, endPoint y: 254, distance: 249.0
copy h5 "A team is working on a project, where they need to understand the relationship …"
drag, startPoint x: 390, startPoint y: 342, endPoint x: 459, endPoint y: 341, distance: 69.4
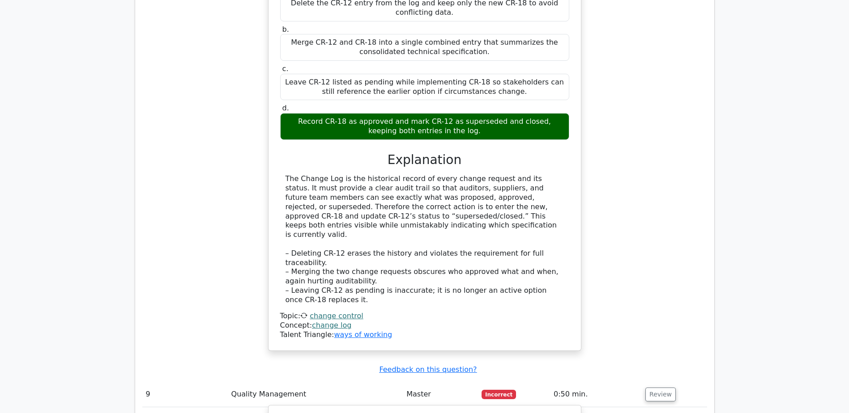
copy div "Scatter Diagram"
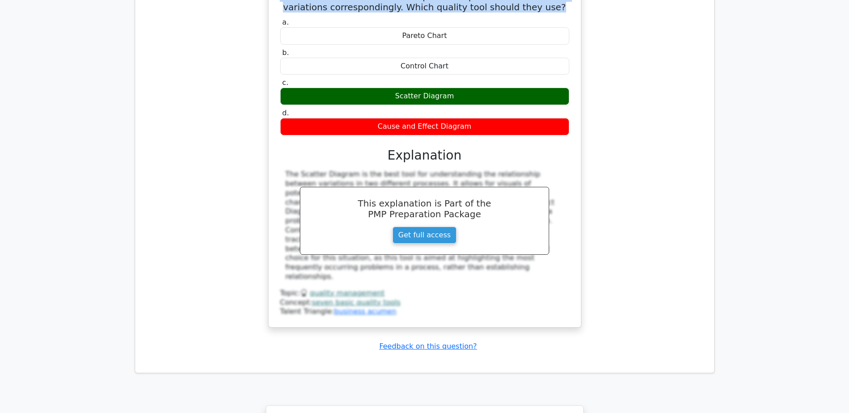
scroll to position [5175, 0]
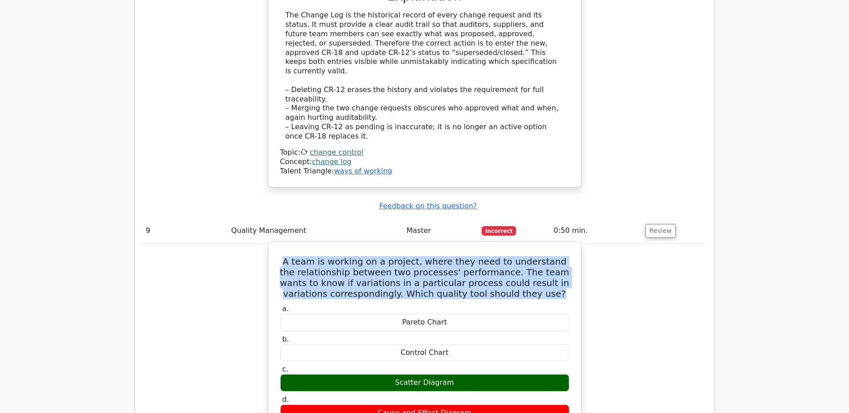
scroll to position [4772, 0]
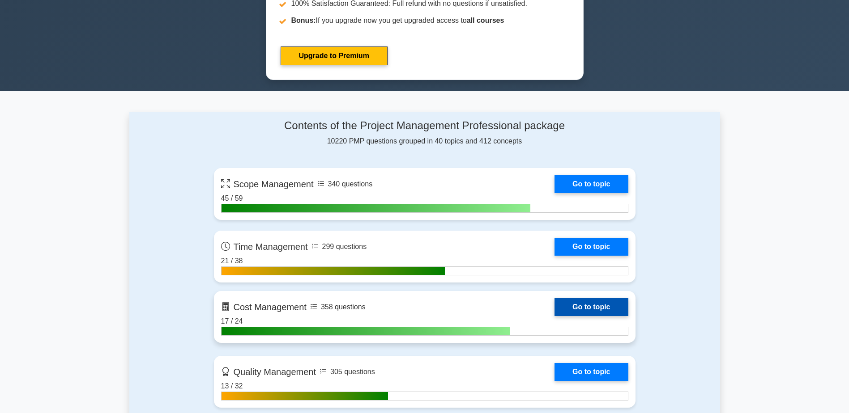
scroll to position [215, 0]
